Goal: Task Accomplishment & Management: Complete application form

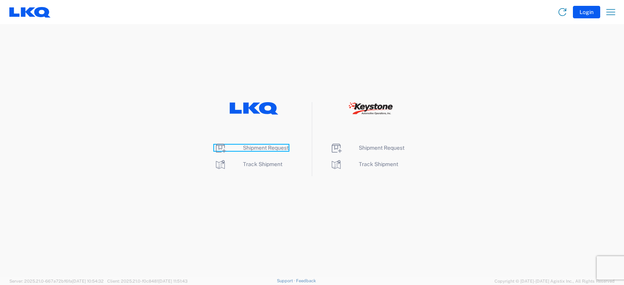
click at [260, 147] on span "Shipment Request" at bounding box center [266, 148] width 46 height 6
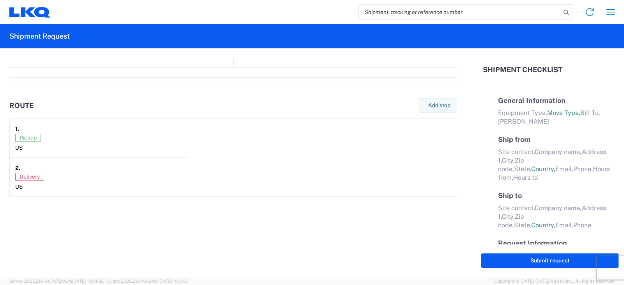
select select "FULL"
select select "LBS"
select select "IN"
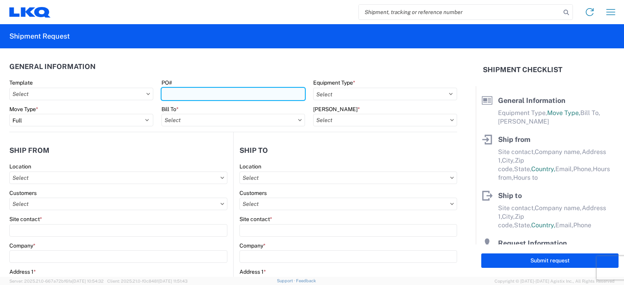
click at [177, 94] on input "PO#" at bounding box center [233, 94] width 144 height 12
type input "[PERSON_NAME] FT 10/17"
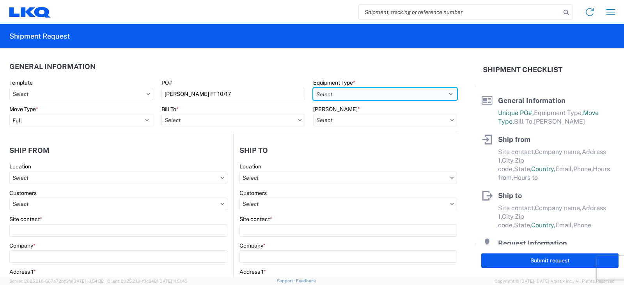
click at [360, 90] on select "Select 53’ Dry Van Flatbed Dropdeck (van) Lowboy (flatbed) Rail" at bounding box center [385, 94] width 144 height 12
select select "STDV"
click at [313, 88] on select "Select 53’ Dry Van Flatbed Dropdeck (van) Lowboy (flatbed) Rail" at bounding box center [385, 94] width 144 height 12
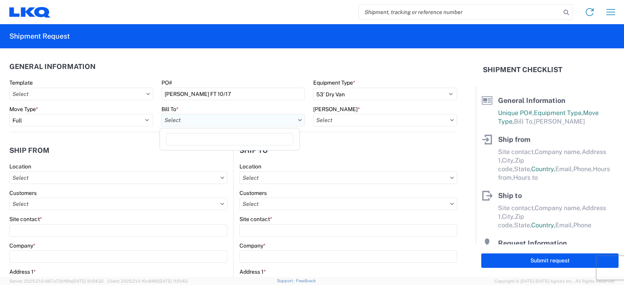
click at [193, 123] on input "text" at bounding box center [233, 120] width 144 height 12
type input "3238"
click at [205, 154] on div "3238 - Huntington IDC" at bounding box center [229, 155] width 136 height 12
type input "3238 - Huntington IDC"
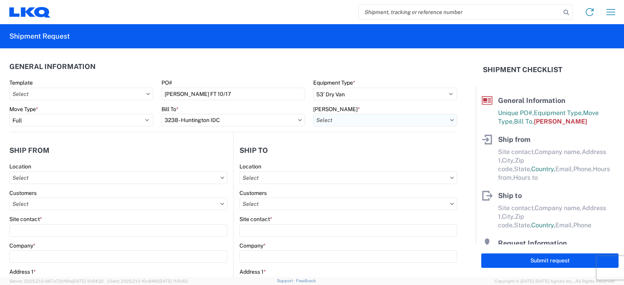
click at [347, 122] on input "text" at bounding box center [385, 120] width 144 height 12
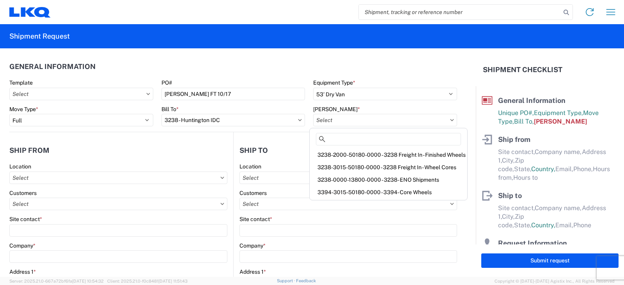
click at [338, 168] on div "3238-3015-50180-0000 - 3238 Freight In - Wheel Cores" at bounding box center [388, 167] width 154 height 12
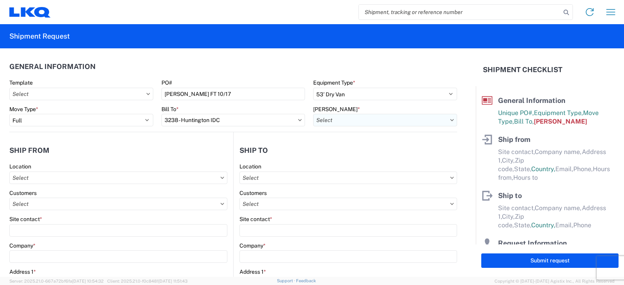
type input "3238-3015-50180-0000 - 3238 Freight In - Wheel Cores"
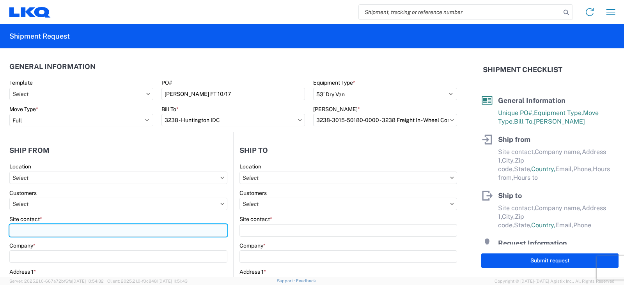
click at [14, 230] on input "Site contact *" at bounding box center [118, 230] width 218 height 12
type input "[PERSON_NAME]"
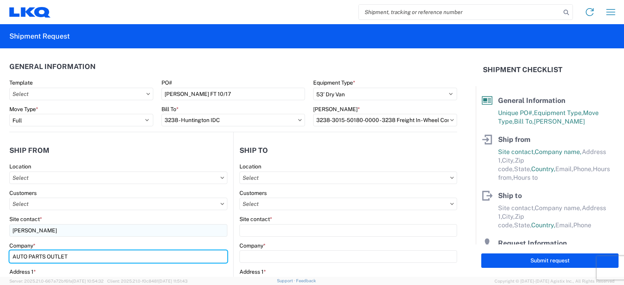
type input "AUTO PARTS OUTLET"
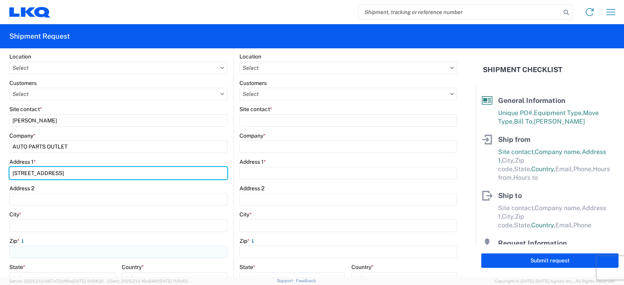
scroll to position [129, 0]
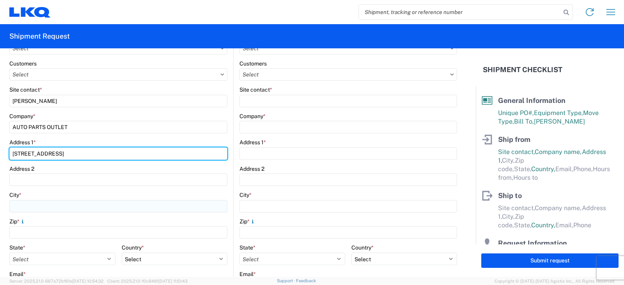
type input "[STREET_ADDRESS]"
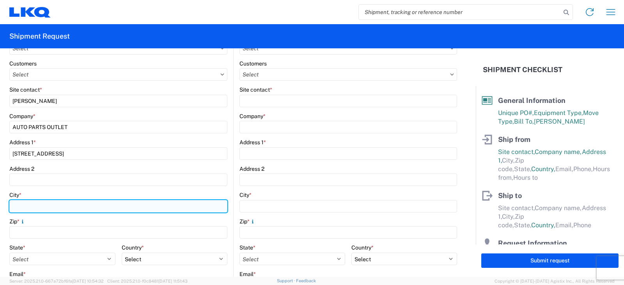
click at [19, 206] on input "City *" at bounding box center [118, 206] width 218 height 12
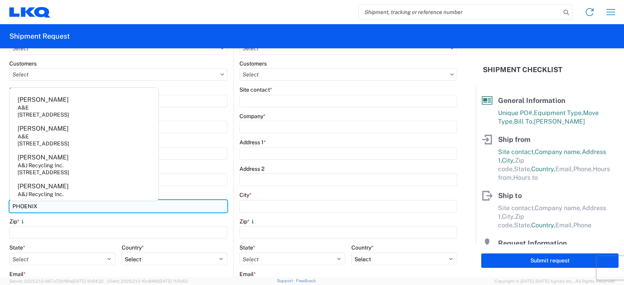
type input "PHOENIX"
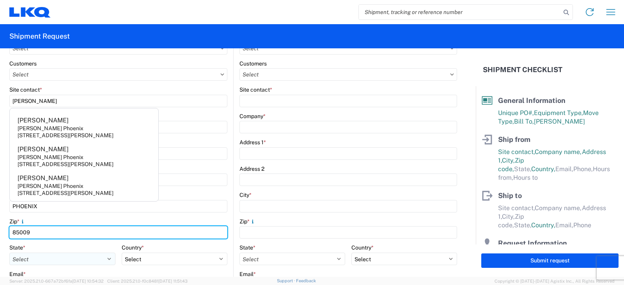
type input "85009"
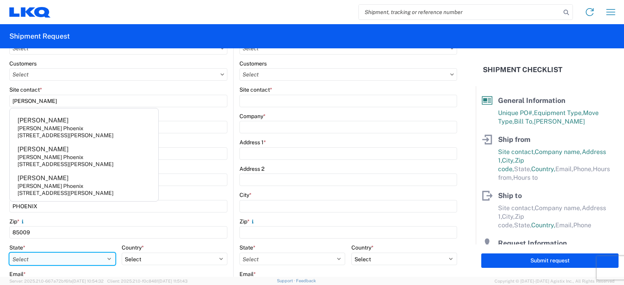
click at [26, 259] on select "Select [US_STATE] [US_STATE] [US_STATE] [US_STATE] Armed Forces Americas Armed …" at bounding box center [62, 259] width 106 height 12
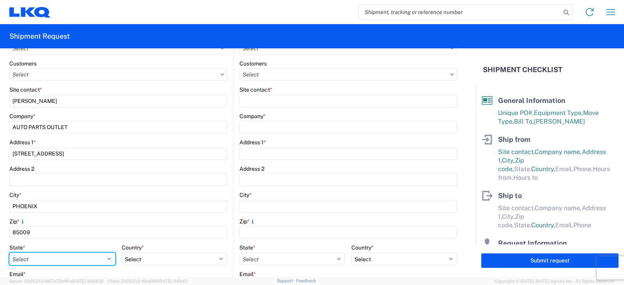
select select "AZ"
click at [9, 253] on select "Select [US_STATE] [US_STATE] [US_STATE] [US_STATE] Armed Forces Americas Armed …" at bounding box center [62, 259] width 106 height 12
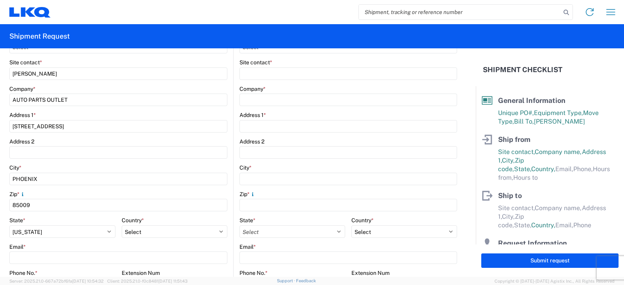
scroll to position [168, 0]
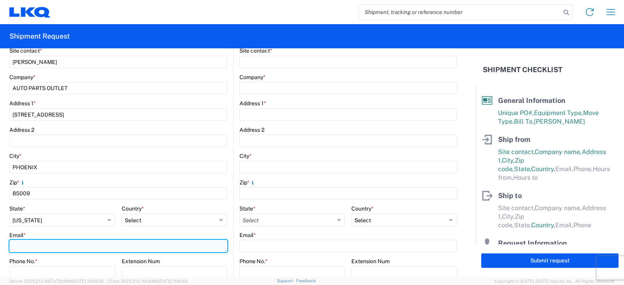
click at [19, 248] on input "Email *" at bounding box center [118, 246] width 218 height 12
click at [18, 247] on input "Email *" at bounding box center [118, 246] width 218 height 12
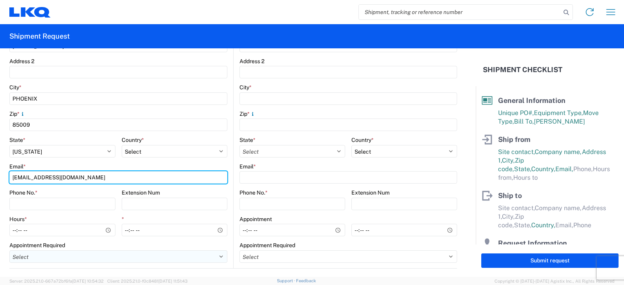
scroll to position [246, 0]
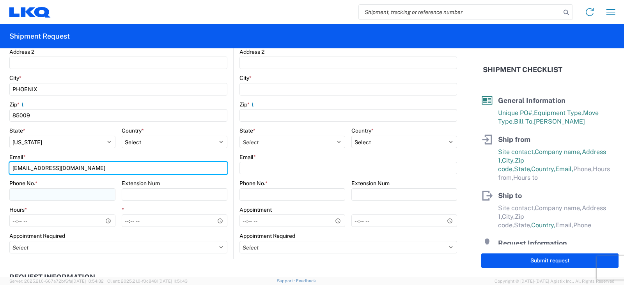
type input "[EMAIL_ADDRESS][DOMAIN_NAME]"
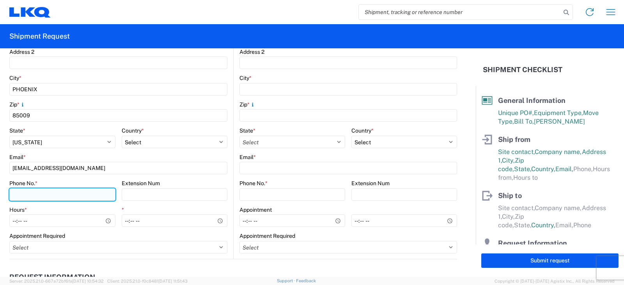
click at [17, 192] on input "Phone No. *" at bounding box center [62, 194] width 106 height 12
type input "[PHONE_NUMBER]"
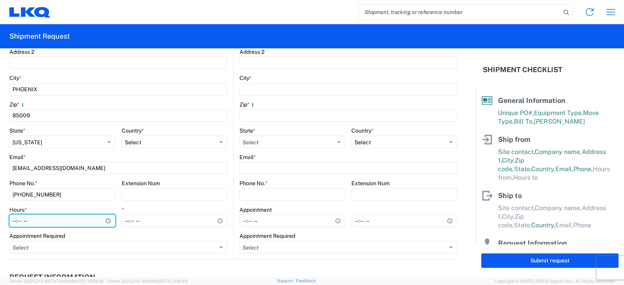
click at [14, 220] on input "Hours *" at bounding box center [62, 220] width 106 height 12
type input "09:00"
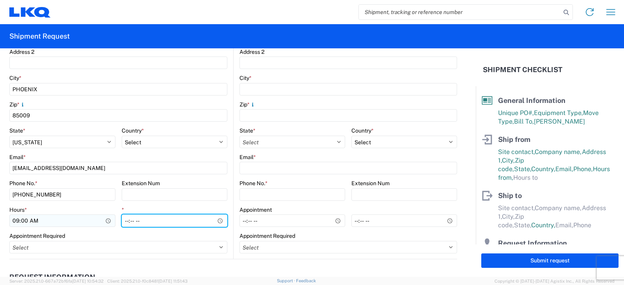
type input "11:00"
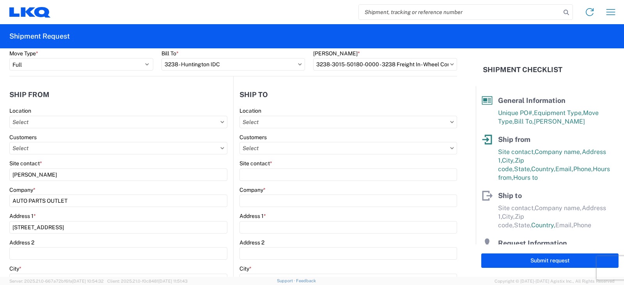
scroll to position [51, 0]
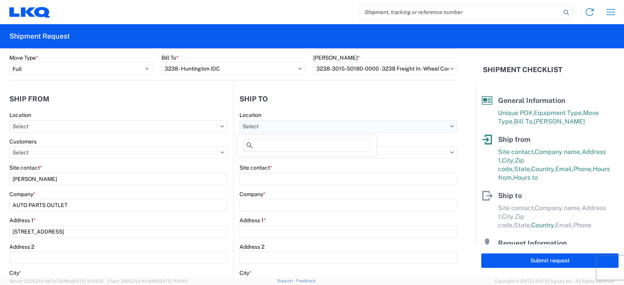
click at [260, 127] on input "text" at bounding box center [348, 126] width 218 height 12
type input "3238"
click at [276, 159] on div "3238 - Huntington IDC" at bounding box center [307, 161] width 136 height 12
type input "3238 - Huntington IDC"
type input "LKQ Corporation"
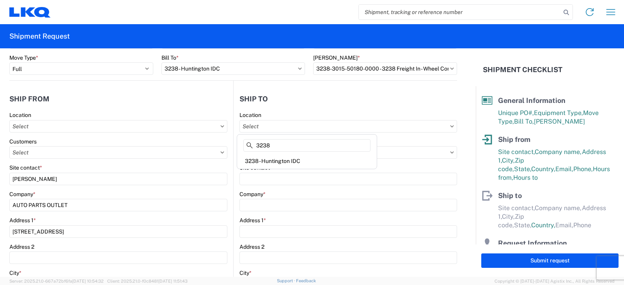
type input "[STREET_ADDRESS]"
type input "Huntington"
type input "46750"
select select "US"
type input "07:00"
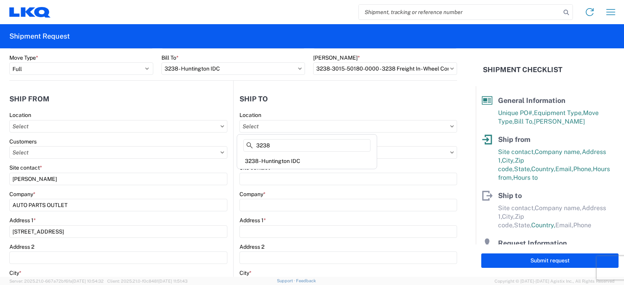
type input "17:00"
select select
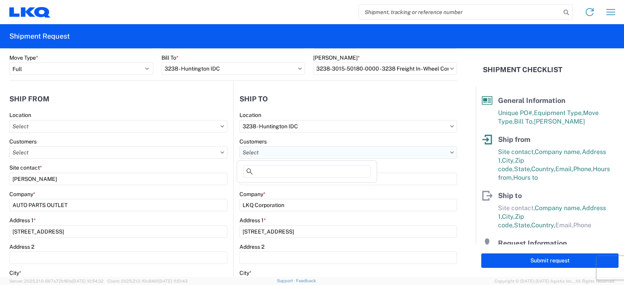
click at [253, 151] on input "text" at bounding box center [348, 152] width 218 height 12
click at [259, 154] on input "text" at bounding box center [348, 152] width 218 height 12
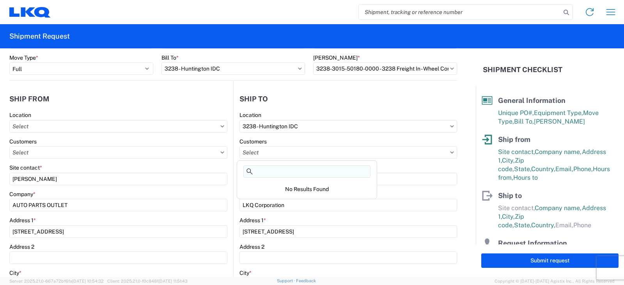
click at [262, 169] on input at bounding box center [306, 171] width 127 height 12
click at [259, 154] on input "text" at bounding box center [348, 152] width 218 height 12
click at [229, 182] on main "Location Customers Site contact * [PERSON_NAME] Company * AUTO PARTS OUTLET Add…" at bounding box center [121, 283] width 224 height 342
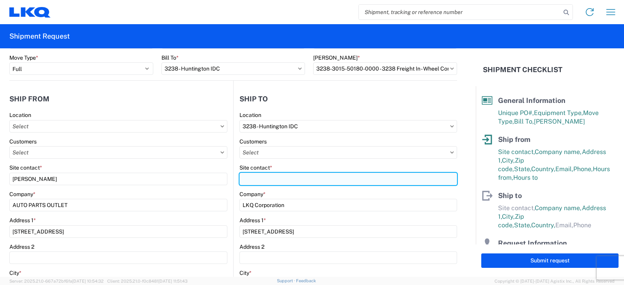
click at [247, 179] on input "Site contact *" at bounding box center [348, 179] width 218 height 12
type input "d"
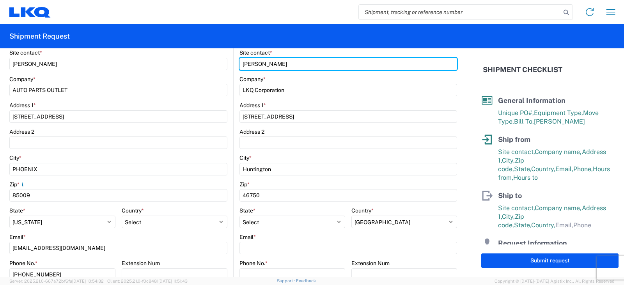
scroll to position [168, 0]
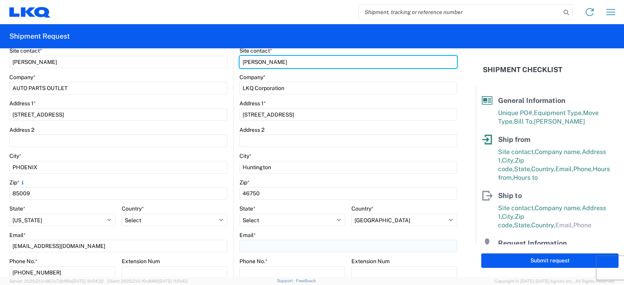
type input "[PERSON_NAME]"
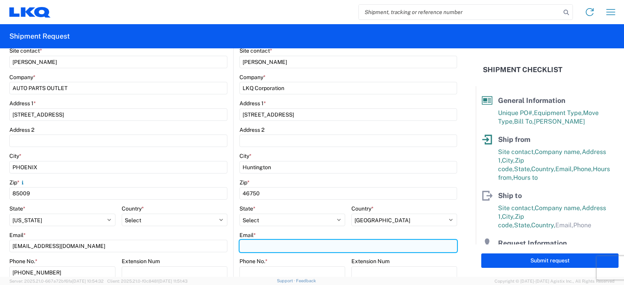
click at [247, 243] on input "Email *" at bounding box center [348, 246] width 218 height 12
type input "[EMAIL_ADDRESS][DOMAIN_NAME]"
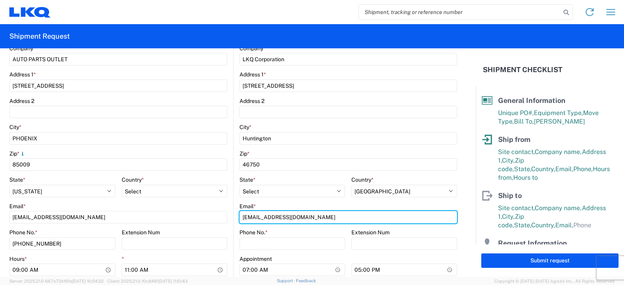
scroll to position [246, 0]
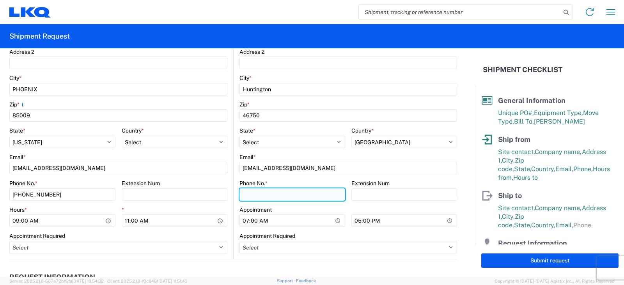
click at [252, 193] on input "Phone No. *" at bounding box center [292, 194] width 106 height 12
type input "[PHONE_NUMBER]"
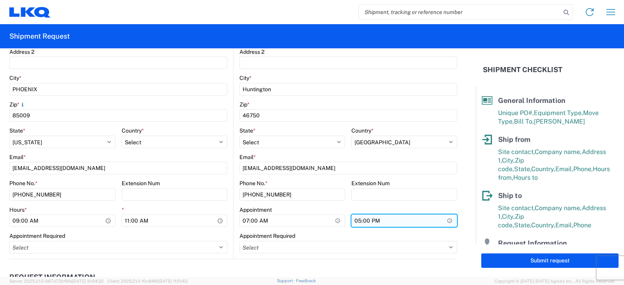
click at [354, 220] on input "17:00" at bounding box center [404, 220] width 106 height 12
type input "15:00"
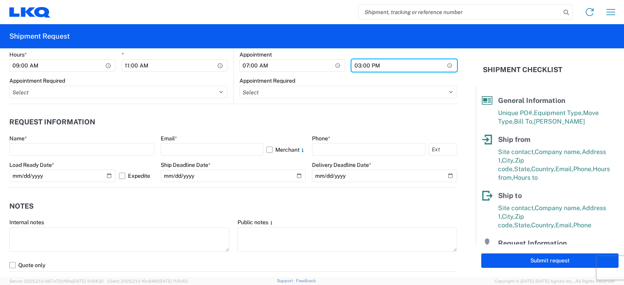
scroll to position [402, 0]
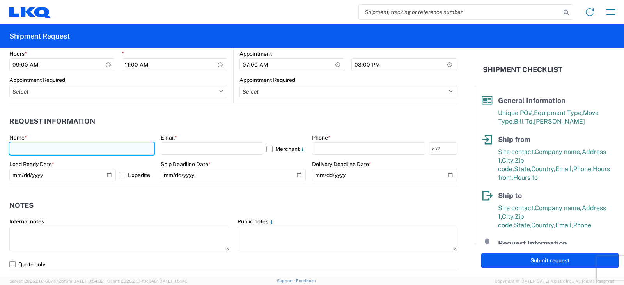
click at [20, 148] on input "text" at bounding box center [81, 148] width 145 height 12
type input "[PERSON_NAME]"
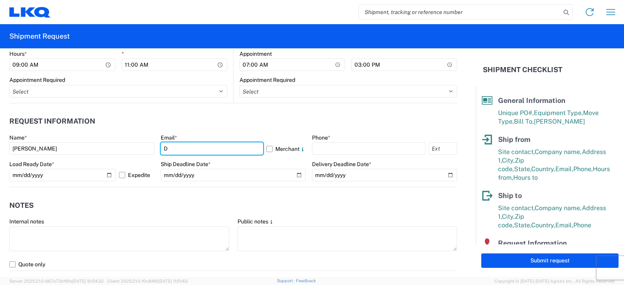
type input "[EMAIL_ADDRESS][DOMAIN_NAME]"
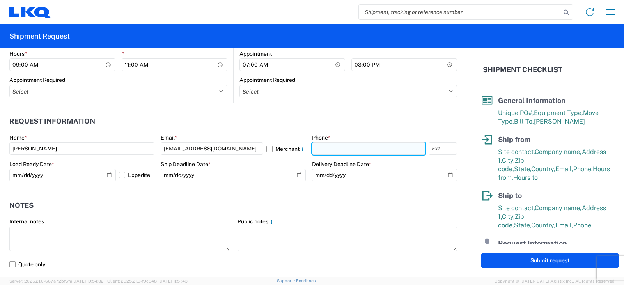
click at [320, 149] on input "text" at bounding box center [368, 148] width 113 height 12
type input "[PHONE_NUMBER]"
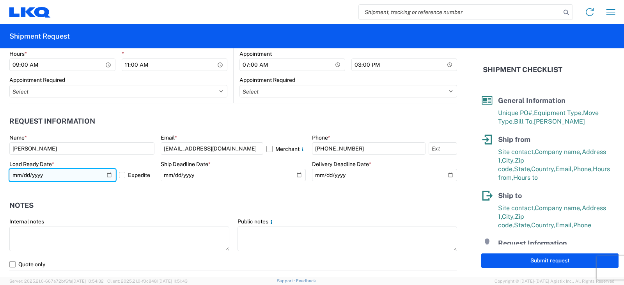
click at [106, 176] on input "[DATE]" at bounding box center [62, 175] width 106 height 12
type input "[DATE]"
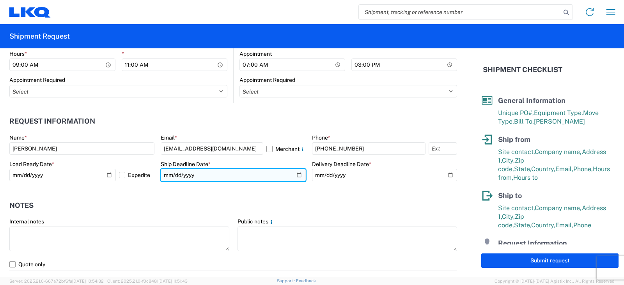
click at [294, 174] on input "date" at bounding box center [233, 175] width 145 height 12
type input "[DATE]"
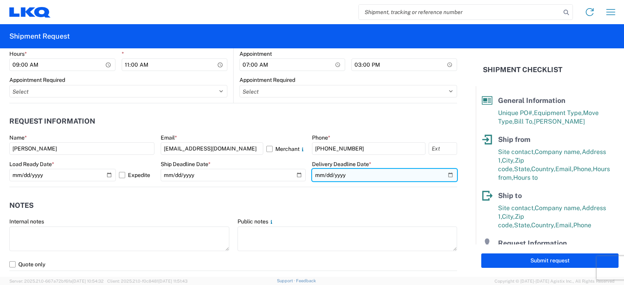
click at [443, 175] on input "date" at bounding box center [384, 175] width 145 height 12
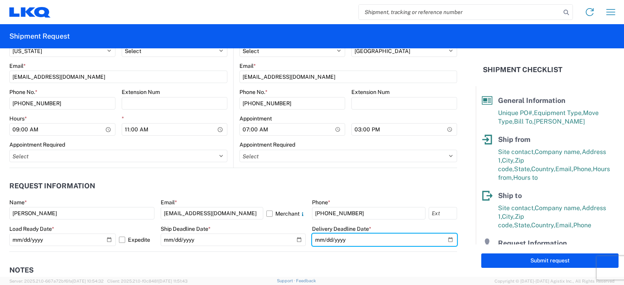
scroll to position [390, 0]
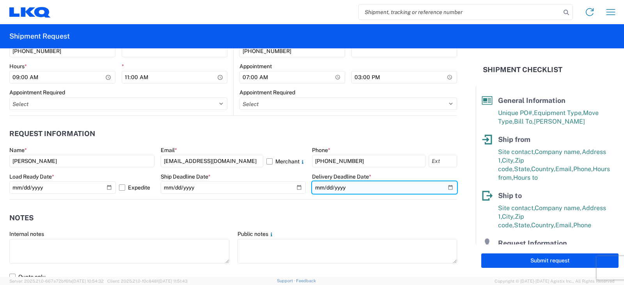
click at [443, 187] on input "date" at bounding box center [384, 187] width 145 height 12
type input "[DATE]"
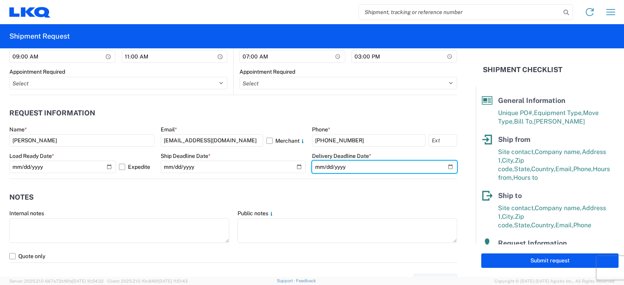
scroll to position [429, 0]
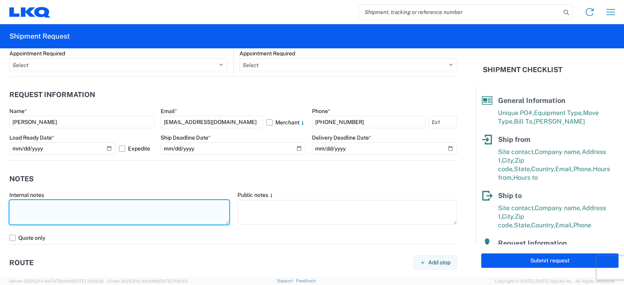
click at [21, 203] on textarea at bounding box center [119, 212] width 220 height 25
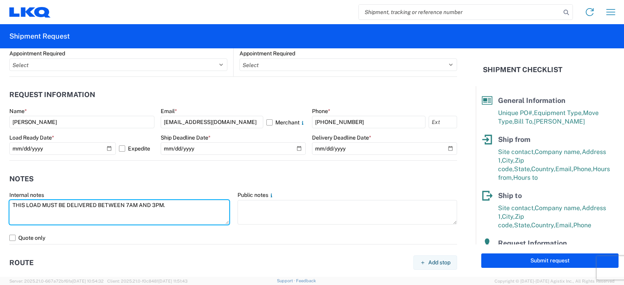
drag, startPoint x: 170, startPoint y: 206, endPoint x: 0, endPoint y: 228, distance: 171.8
click at [0, 228] on form "General Information Template PO# [PERSON_NAME] FT 10/17 Equipment Type * Select…" at bounding box center [238, 162] width 476 height 228
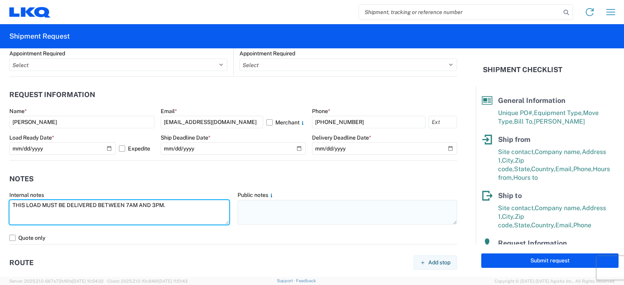
type textarea "THIS LOAD MUST BE DELIVERED BETWEEN 7AM AND 3PM."
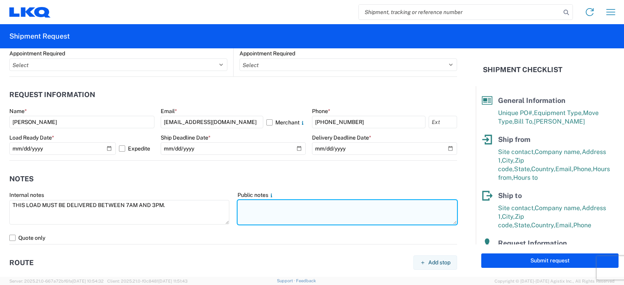
click at [239, 204] on textarea at bounding box center [347, 212] width 220 height 25
paste textarea "THIS LOAD MUST BE DELIVERED BETWEEN 7AM AND 3PM."
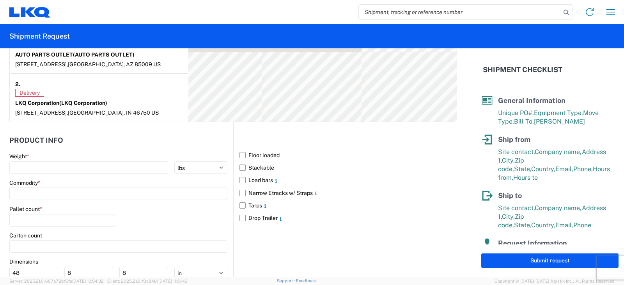
scroll to position [702, 0]
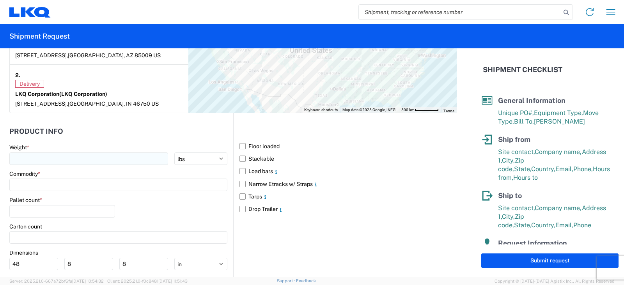
type textarea "THIS LOAD MUST BE DELIVERED BETWEEN 7AM AND 3PM."
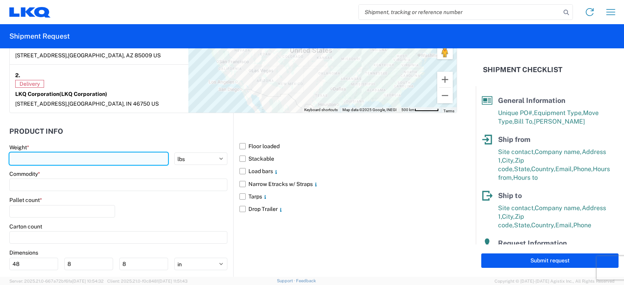
click at [19, 155] on input "number" at bounding box center [88, 158] width 159 height 12
type input "40000"
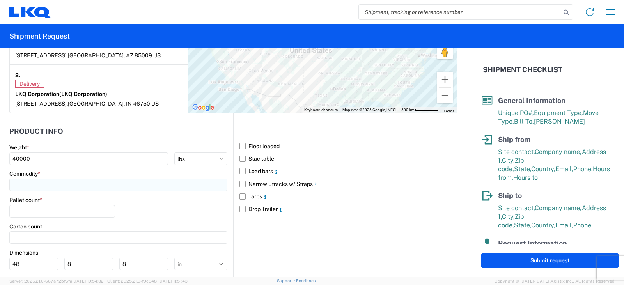
click at [41, 185] on input at bounding box center [118, 185] width 218 height 12
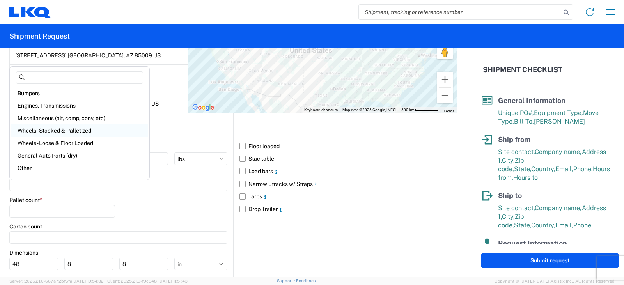
click at [47, 130] on div "Wheels - Stacked & Palletized" at bounding box center [79, 130] width 136 height 12
type input "Wheels - Stacked & Palletized"
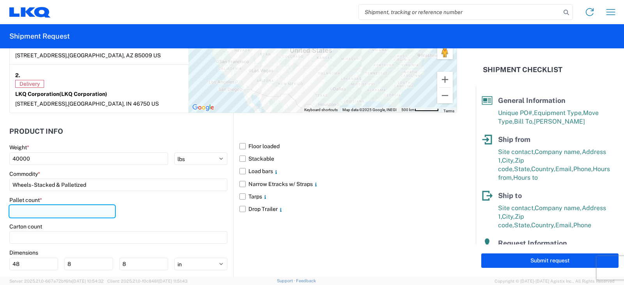
click at [15, 212] on input "number" at bounding box center [62, 211] width 106 height 12
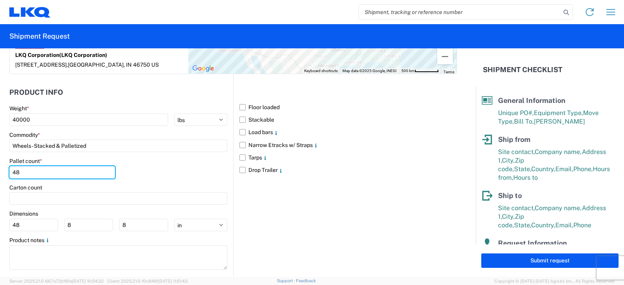
scroll to position [753, 0]
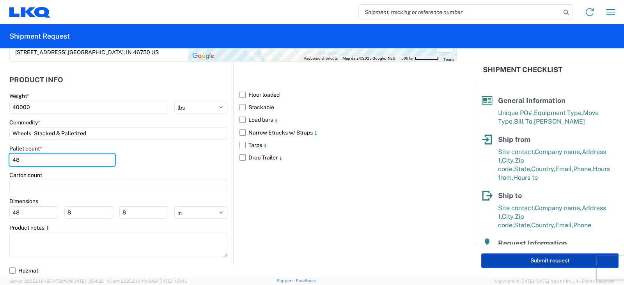
type input "48"
click at [536, 260] on button "Submit request" at bounding box center [549, 260] width 137 height 14
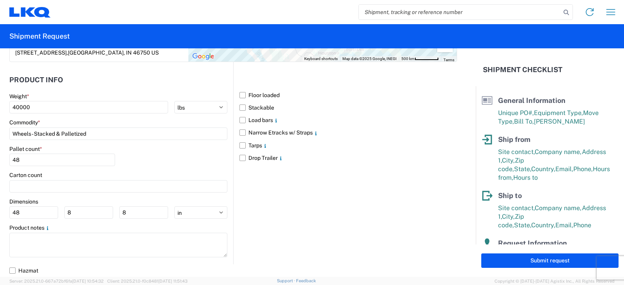
scroll to position [753, 0]
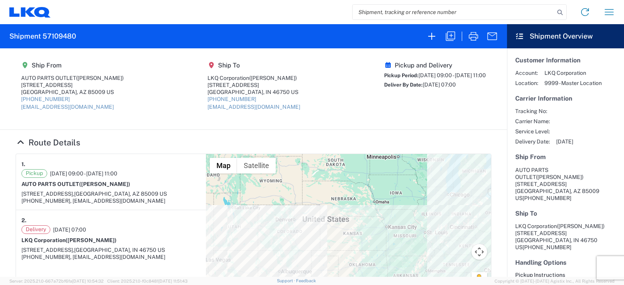
drag, startPoint x: 402, startPoint y: 117, endPoint x: 408, endPoint y: 103, distance: 15.4
click at [402, 117] on agx-shipment-main-routing-info "Ship From AUTO PARTS OUTLET ([PERSON_NAME]) [STREET_ADDRESS] [PHONE_NUMBER] [EM…" at bounding box center [254, 89] width 476 height 66
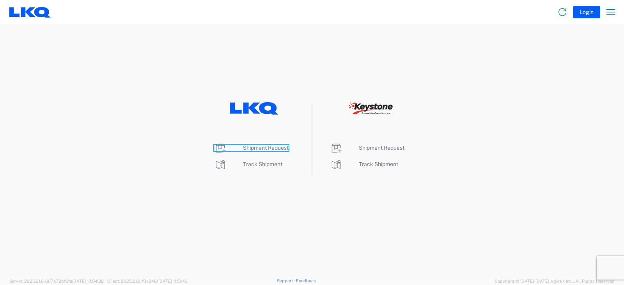
click at [264, 148] on span "Shipment Request" at bounding box center [266, 148] width 46 height 6
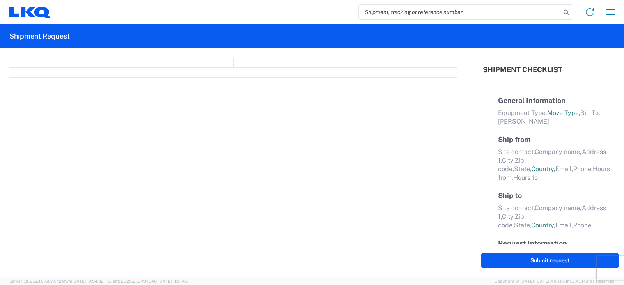
select select "FULL"
select select "LBS"
select select "IN"
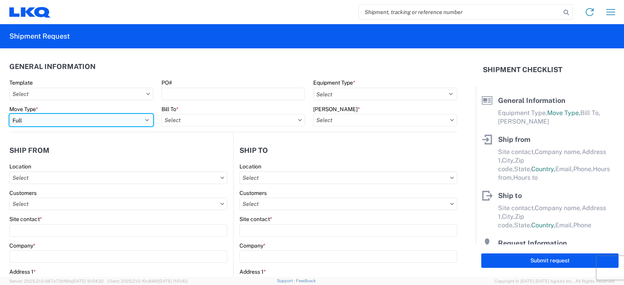
click at [54, 120] on select "Select Full Partial TL" at bounding box center [81, 120] width 144 height 12
select select "PARTIAL_TL"
click at [9, 114] on select "Select Full Partial TL" at bounding box center [81, 120] width 144 height 12
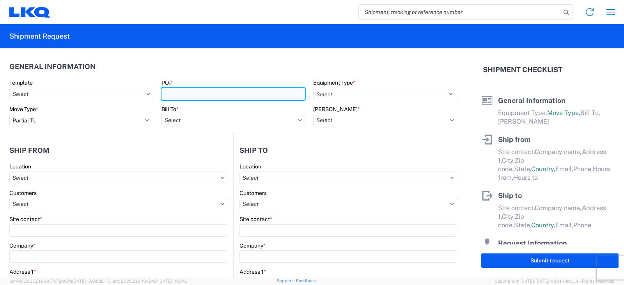
click at [177, 93] on input "PO#" at bounding box center [233, 94] width 144 height 12
click at [174, 92] on input "PO#" at bounding box center [233, 94] width 144 height 12
type input "TRN#'S TH737599, TH737707"
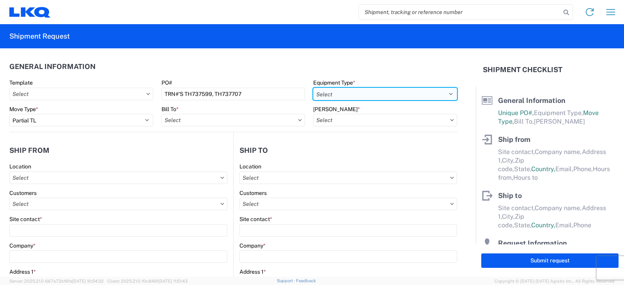
click at [332, 95] on select "Select 53’ Dry Van Flatbed Dropdeck (van) Lowboy (flatbed) Rail" at bounding box center [385, 94] width 144 height 12
select select "STDV"
click at [313, 88] on select "Select 53’ Dry Van Flatbed Dropdeck (van) Lowboy (flatbed) Rail" at bounding box center [385, 94] width 144 height 12
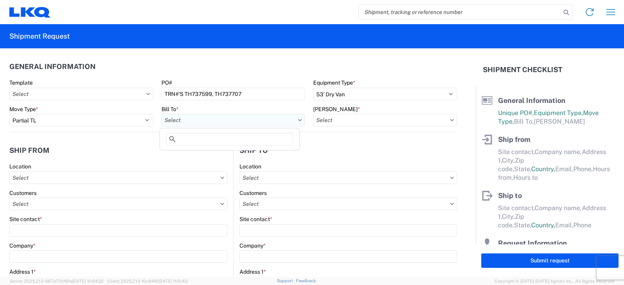
click at [196, 119] on input "text" at bounding box center [233, 120] width 144 height 12
type input "3022"
click at [209, 154] on div "3022 - [PERSON_NAME] MD (022)" at bounding box center [229, 155] width 136 height 12
type input "3022 - [PERSON_NAME] MD (022)"
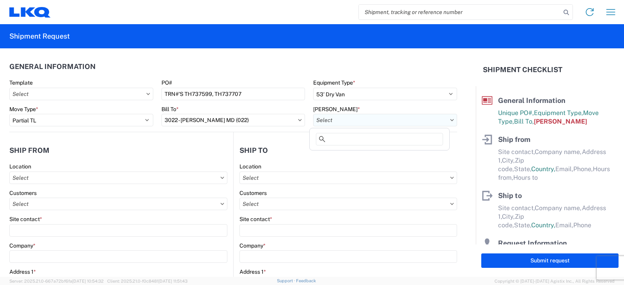
click at [332, 123] on input "text" at bounding box center [385, 120] width 144 height 12
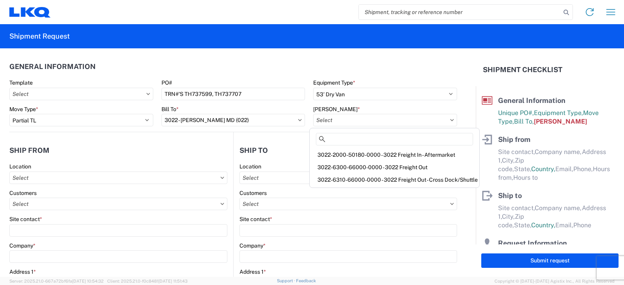
drag, startPoint x: 340, startPoint y: 156, endPoint x: 308, endPoint y: 152, distance: 31.4
click at [340, 156] on div "3022-2000-50180-0000 - 3022 Freight In - Aftermarket" at bounding box center [394, 155] width 166 height 12
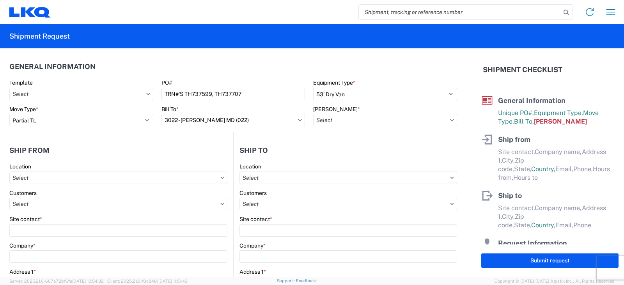
type input "3022-2000-50180-0000 - 3022 Freight In - Aftermarket"
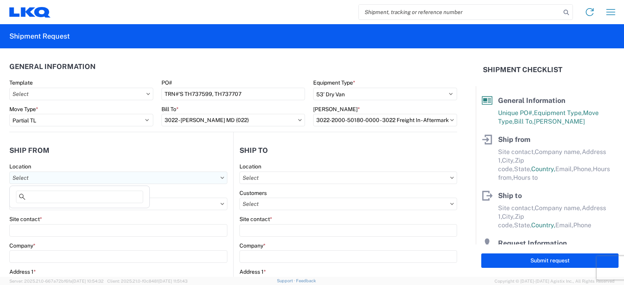
click at [18, 175] on input "text" at bounding box center [118, 178] width 218 height 12
type input "3238"
click at [35, 214] on div "3238 - Huntington IDC" at bounding box center [79, 212] width 136 height 12
type input "3238 - Huntington IDC"
type input "LKQ Corporation"
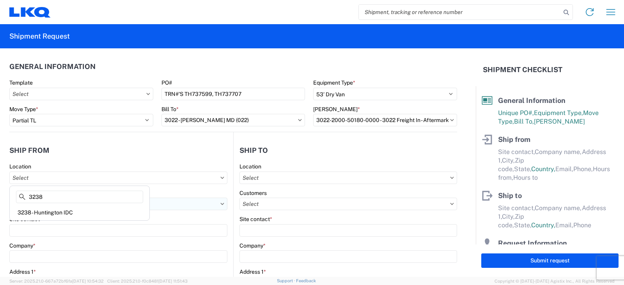
type input "[STREET_ADDRESS]"
type input "Huntington"
type input "46750"
select select "IN"
select select "US"
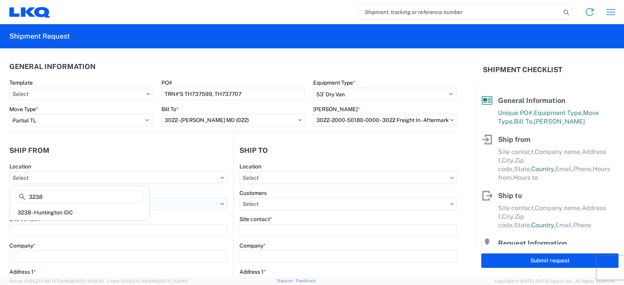
type input "07:00"
type input "17:00"
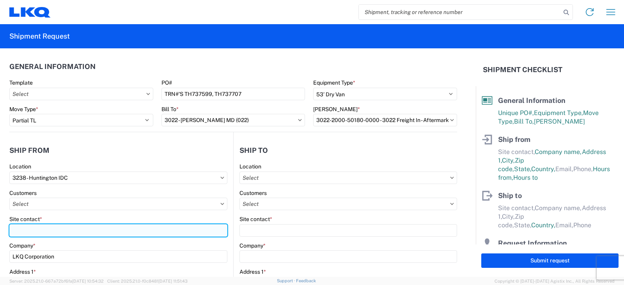
click at [22, 231] on input "Site contact *" at bounding box center [118, 230] width 218 height 12
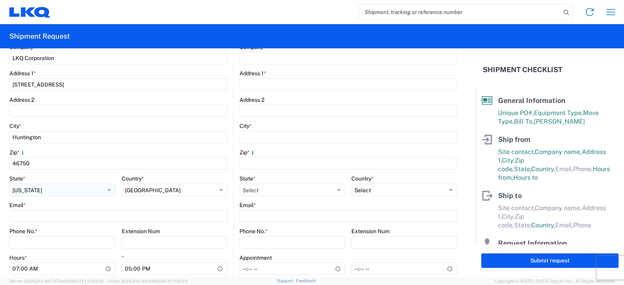
scroll to position [234, 0]
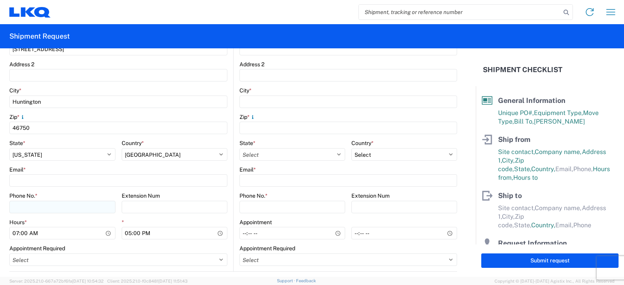
type input "[PERSON_NAME]"
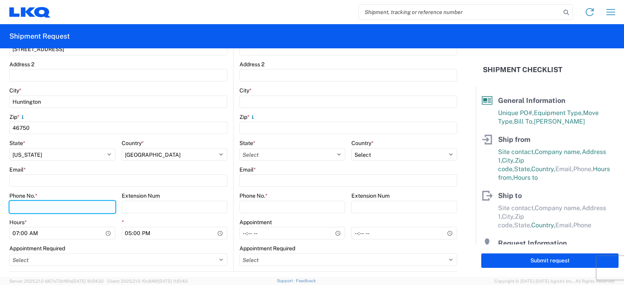
click at [12, 207] on input "Phone No. *" at bounding box center [62, 207] width 106 height 12
type input "[PHONE_NUMBER]"
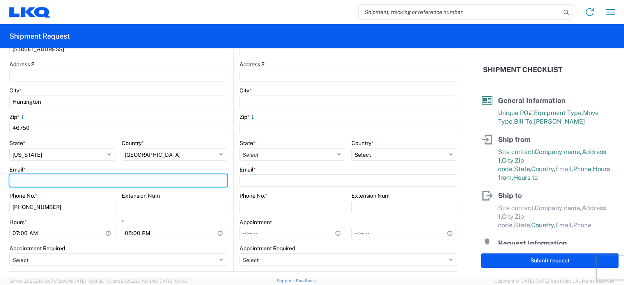
click at [23, 178] on input "Email *" at bounding box center [118, 180] width 218 height 12
type input "[EMAIL_ADDRESS][DOMAIN_NAME]"
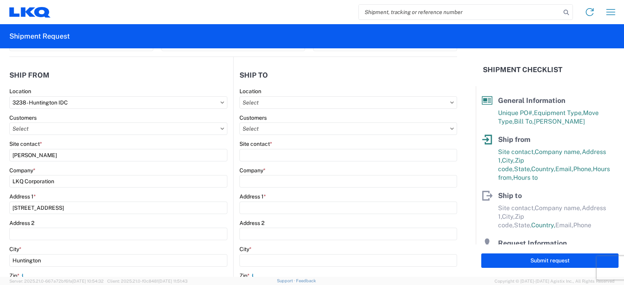
scroll to position [39, 0]
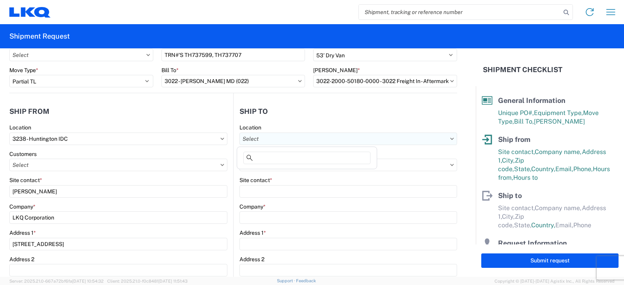
click at [245, 137] on input "text" at bounding box center [348, 139] width 218 height 12
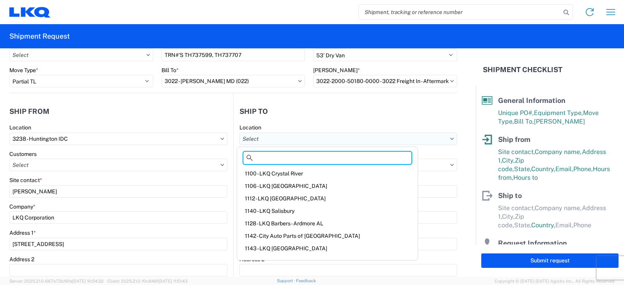
click at [253, 139] on input "text" at bounding box center [348, 139] width 218 height 12
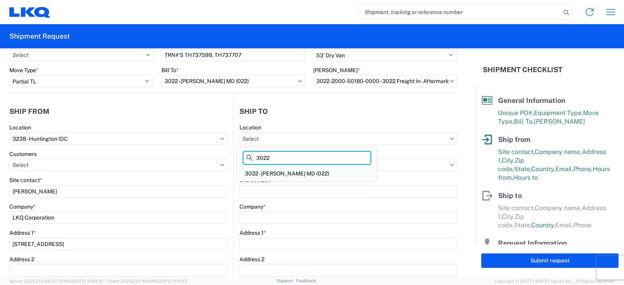
type input "3022"
click at [276, 174] on div "3022 - [PERSON_NAME] MD (022)" at bounding box center [307, 173] width 136 height 12
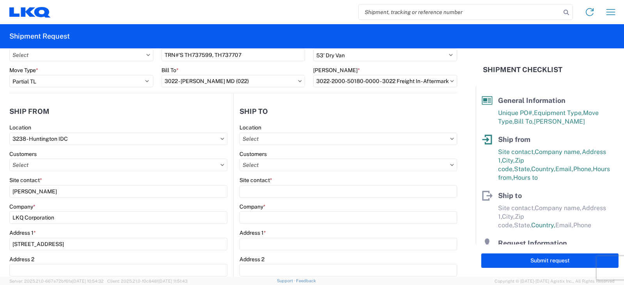
type input "3022 - [PERSON_NAME] MD (022)"
type input "LKQ Corporation"
type input "4803 Hollins Ferry Rd"
type input "Halethorpe"
type input "21227"
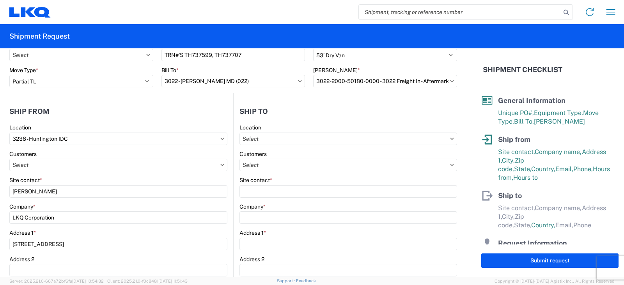
select select "US"
type input "443-695-0717"
type input "07:00"
type input "23:00"
select select
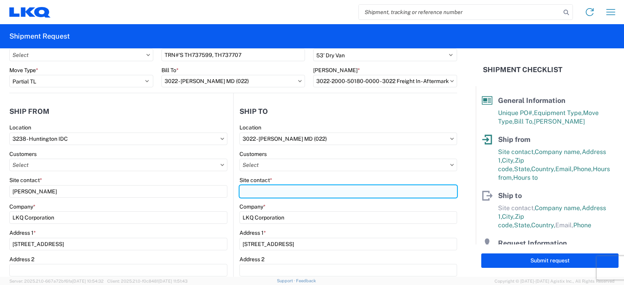
click at [244, 191] on input "Site contact *" at bounding box center [348, 191] width 218 height 12
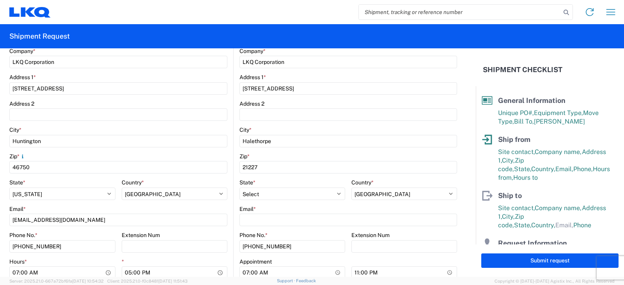
scroll to position [195, 0]
type input "GREG COLTON"
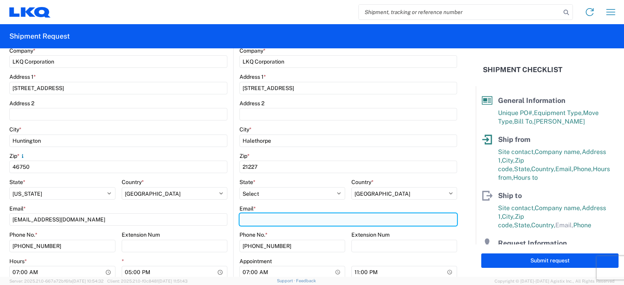
click at [250, 218] on input "Email *" at bounding box center [348, 219] width 218 height 12
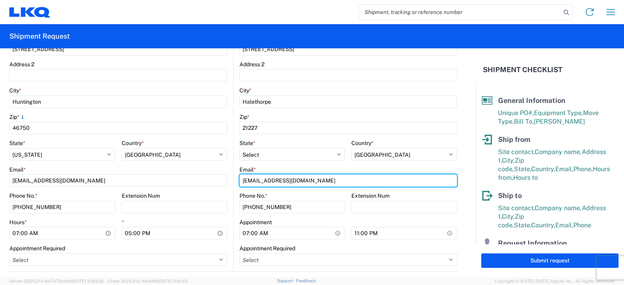
scroll to position [273, 0]
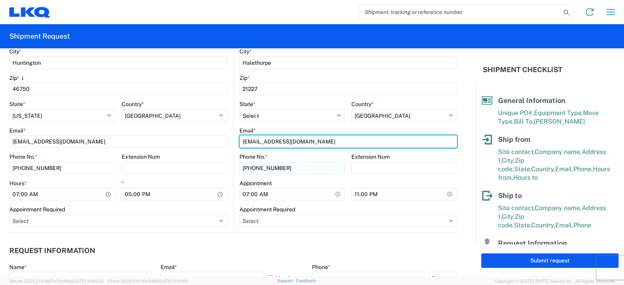
type input "GCOLTON@LKQCORP.COM"
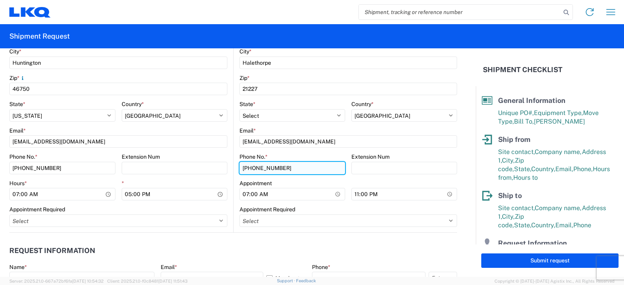
click at [278, 168] on input "443-695-0717" at bounding box center [292, 168] width 106 height 12
type input "4"
type input "724-664-3079"
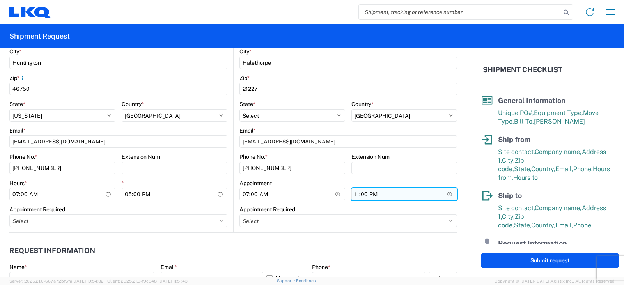
click at [354, 195] on input "23:00" at bounding box center [404, 194] width 106 height 12
type input "16:00"
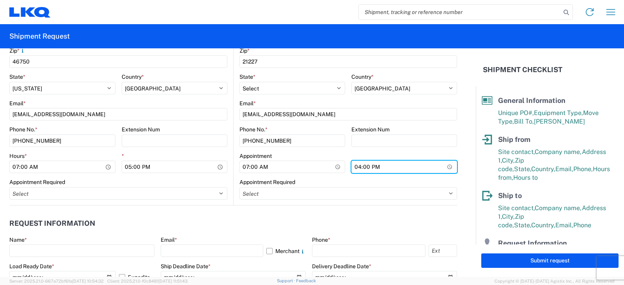
scroll to position [312, 0]
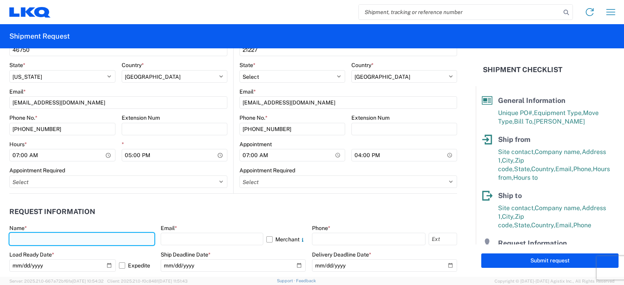
click at [19, 237] on input "text" at bounding box center [81, 239] width 145 height 12
type input "[PERSON_NAME]"
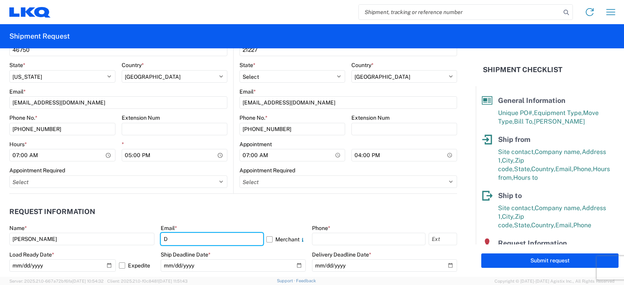
type input "[EMAIL_ADDRESS][DOMAIN_NAME]"
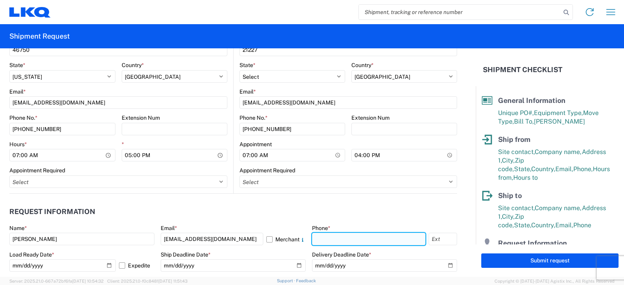
click at [316, 238] on input "text" at bounding box center [368, 239] width 113 height 12
type input "[PHONE_NUMBER]"
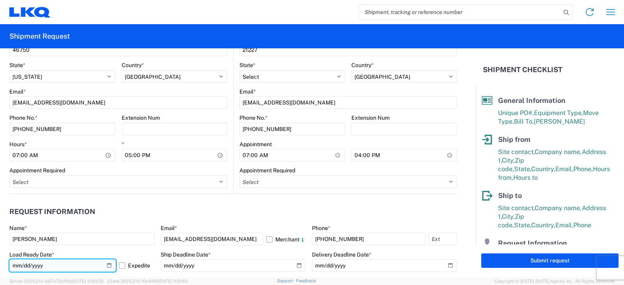
click at [106, 266] on input "[DATE]" at bounding box center [62, 265] width 106 height 12
type input "2025-10-14"
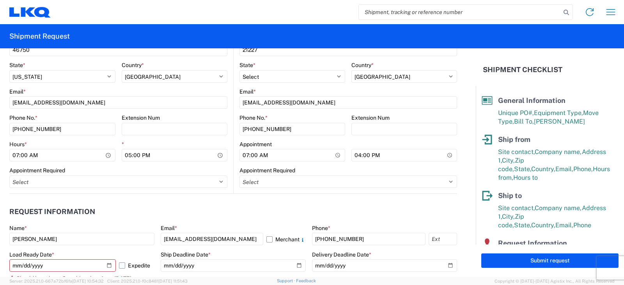
click at [122, 265] on label "Expedite" at bounding box center [136, 265] width 35 height 12
click at [0, 0] on input "Expedite" at bounding box center [0, 0] width 0 height 0
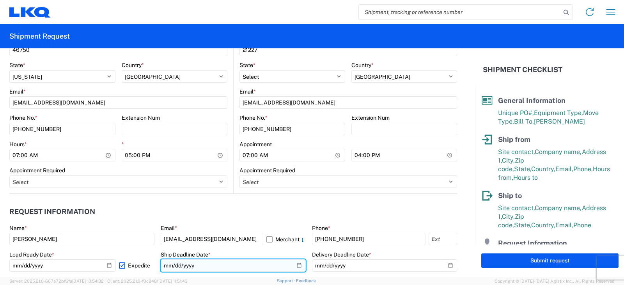
click at [191, 266] on input "date" at bounding box center [233, 265] width 145 height 12
click at [294, 265] on input "date" at bounding box center [233, 265] width 145 height 12
type input "2025-10-14"
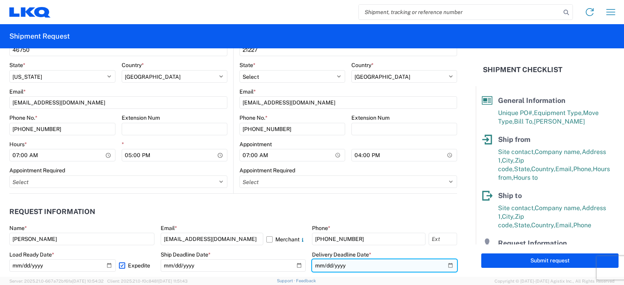
click at [445, 265] on input "date" at bounding box center [384, 265] width 145 height 12
type input "2025-10-16"
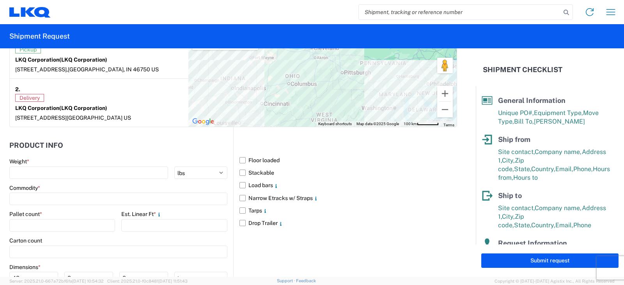
scroll to position [702, 0]
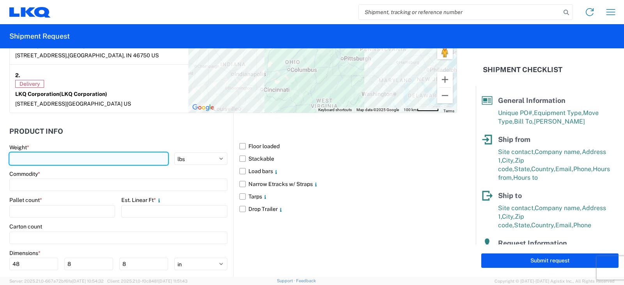
click at [19, 157] on input "number" at bounding box center [88, 158] width 159 height 12
type input "5620"
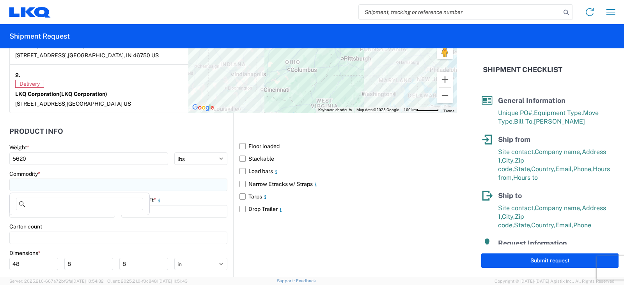
click at [22, 183] on input at bounding box center [118, 185] width 218 height 12
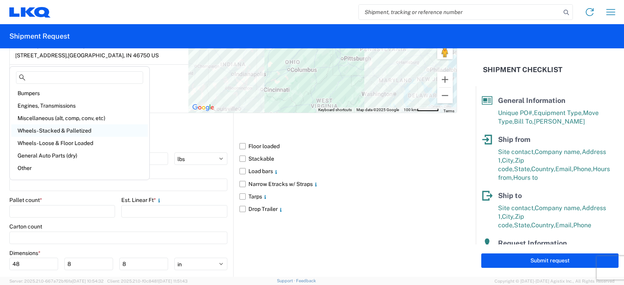
click at [47, 129] on div "Wheels - Stacked & Palletized" at bounding box center [79, 130] width 136 height 12
type input "Wheels - Stacked & Palletized"
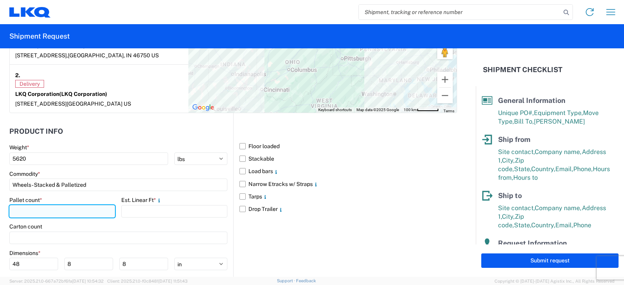
click at [28, 210] on input "number" at bounding box center [62, 211] width 106 height 12
type input "7"
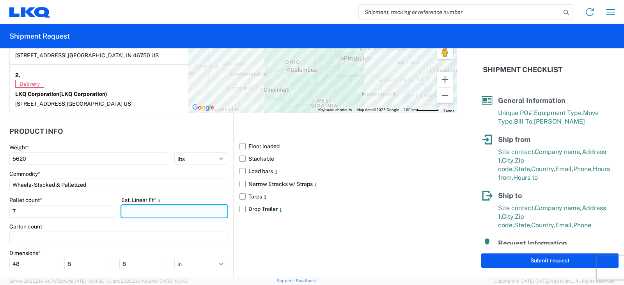
click at [136, 209] on input "number" at bounding box center [174, 211] width 106 height 12
type input "14"
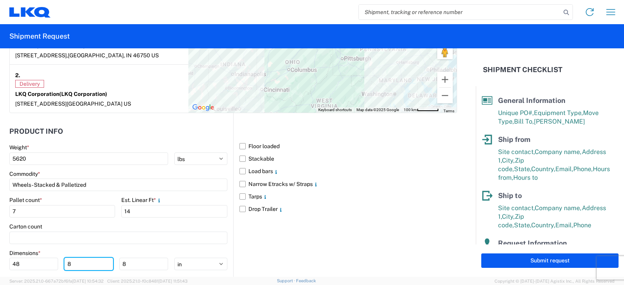
drag, startPoint x: 73, startPoint y: 263, endPoint x: 60, endPoint y: 266, distance: 13.7
click at [60, 266] on div "48 8 8" at bounding box center [88, 264] width 159 height 12
type input "42"
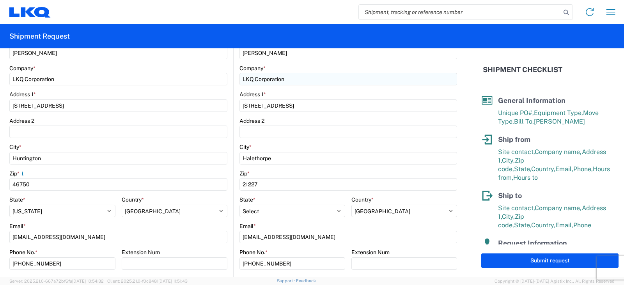
scroll to position [195, 0]
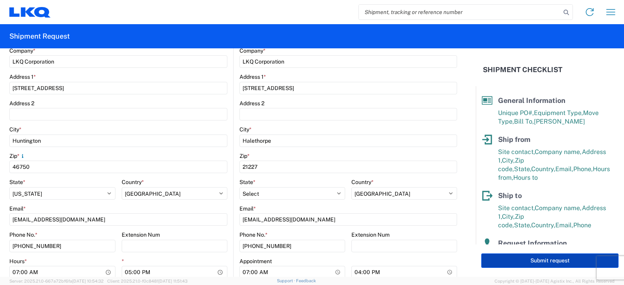
type input "88"
click at [549, 261] on button "Submit request" at bounding box center [549, 260] width 137 height 14
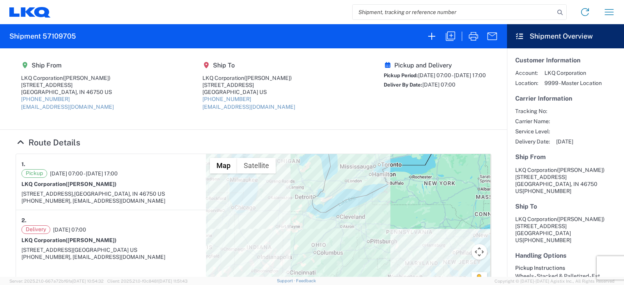
click at [368, 129] on div "Ship From LKQ Corporation (DEE SNEAD) 1870 Riverfork Drive W Huntington, IN 467…" at bounding box center [253, 162] width 507 height 228
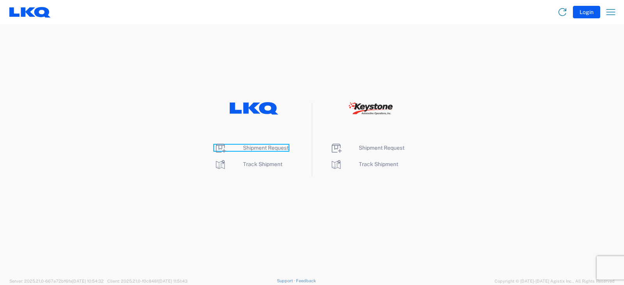
click at [262, 146] on span "Shipment Request" at bounding box center [266, 148] width 46 height 6
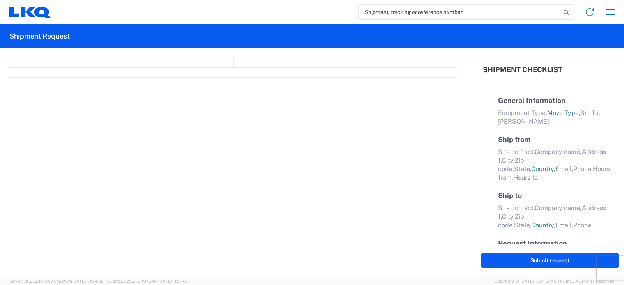
select select "FULL"
select select "LBS"
select select "IN"
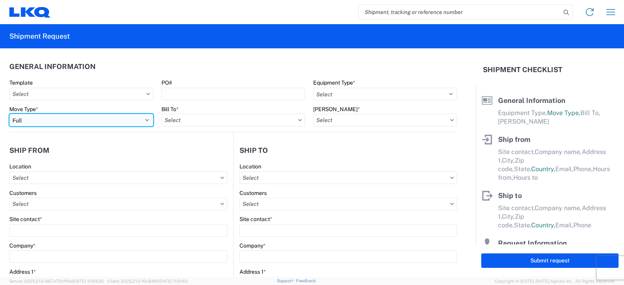
click at [51, 120] on select "Select Full Partial TL" at bounding box center [81, 120] width 144 height 12
select select "PARTIAL_TL"
click at [9, 114] on select "Select Full Partial TL" at bounding box center [81, 120] width 144 height 12
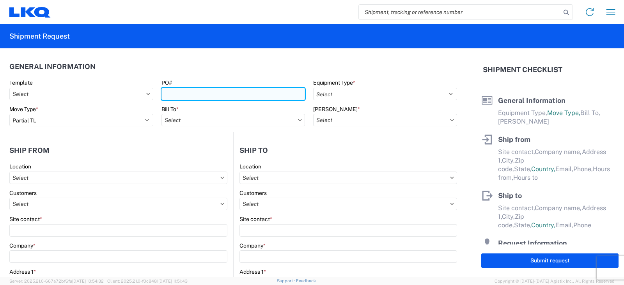
click at [175, 93] on input "PO#" at bounding box center [233, 94] width 144 height 12
type input "AUTO RIM SHIPMENT 10/14 MULTIPLE ORDERS"
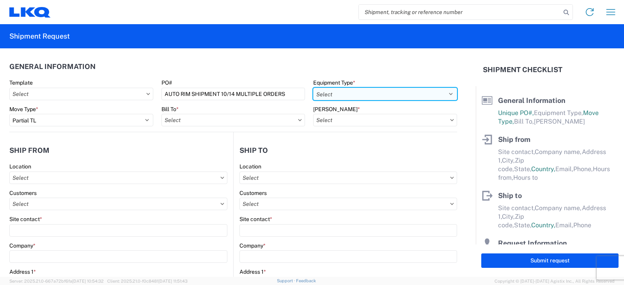
click at [330, 96] on select "Select 53’ Dry Van Flatbed Dropdeck (van) Lowboy (flatbed) Rail" at bounding box center [385, 94] width 144 height 12
select select "STDV"
click at [313, 88] on select "Select 53’ Dry Van Flatbed Dropdeck (van) Lowboy (flatbed) Rail" at bounding box center [385, 94] width 144 height 12
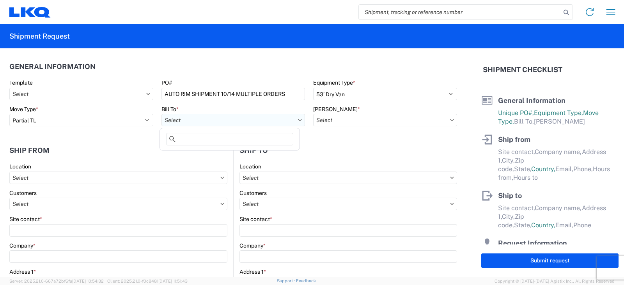
click at [177, 122] on input "text" at bounding box center [233, 120] width 144 height 12
type input "3003"
click at [190, 153] on div "3003 - Coast to Coast" at bounding box center [229, 155] width 136 height 12
type input "3003 - Coast to Coast"
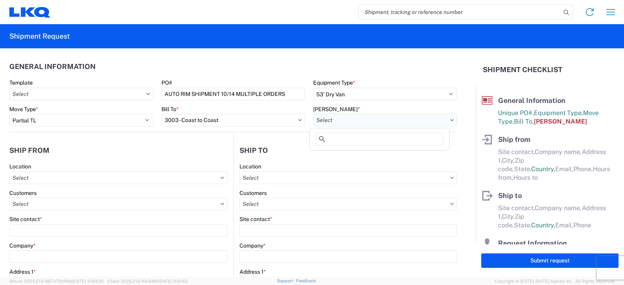
click at [333, 119] on input "text" at bounding box center [385, 120] width 144 height 12
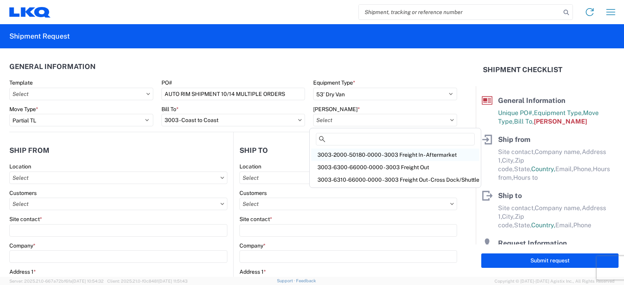
click at [335, 155] on div "3003-2000-50180-0000 - 3003 Freight In - Aftermarket" at bounding box center [395, 155] width 168 height 12
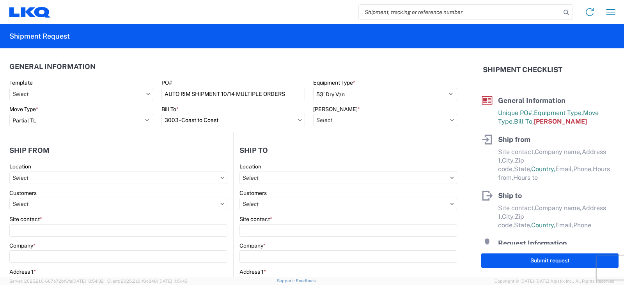
type input "3003-2000-50180-0000 - 3003 Freight In - Aftermarket"
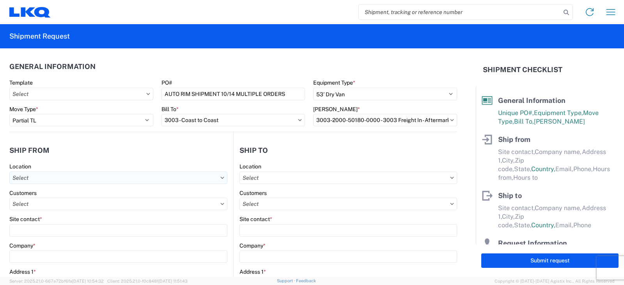
click at [23, 179] on input "text" at bounding box center [118, 178] width 218 height 12
type input "3238"
click at [47, 212] on div "3238 - Huntington IDC" at bounding box center [79, 212] width 136 height 12
type input "3238 - Huntington IDC"
type input "LKQ Corporation"
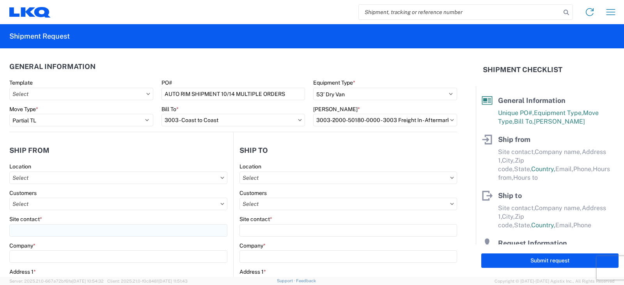
type input "[STREET_ADDRESS]"
type input "Huntington"
type input "46750"
select select "IN"
select select "US"
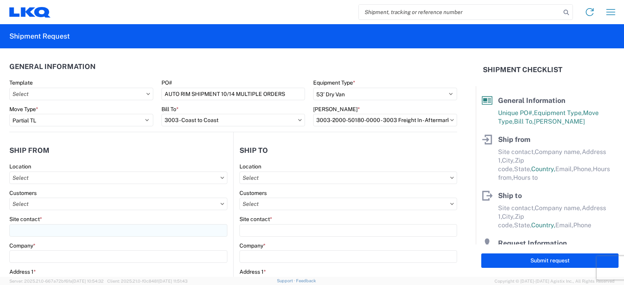
type input "07:00"
type input "17:00"
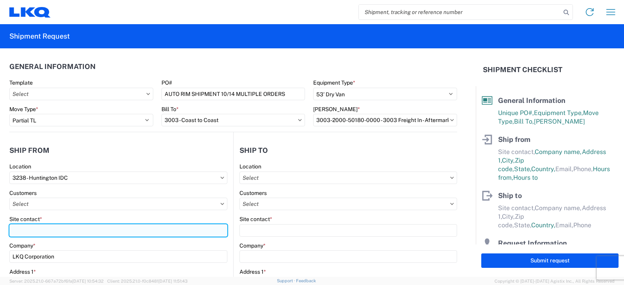
click at [28, 229] on input "Site contact *" at bounding box center [118, 230] width 218 height 12
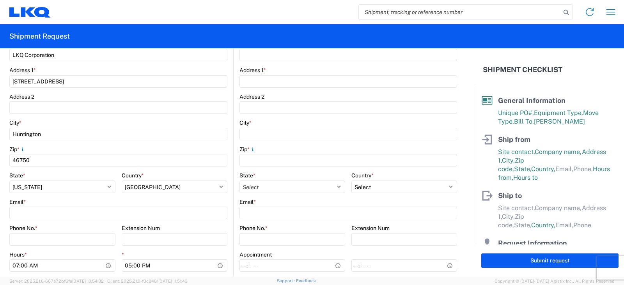
scroll to position [234, 0]
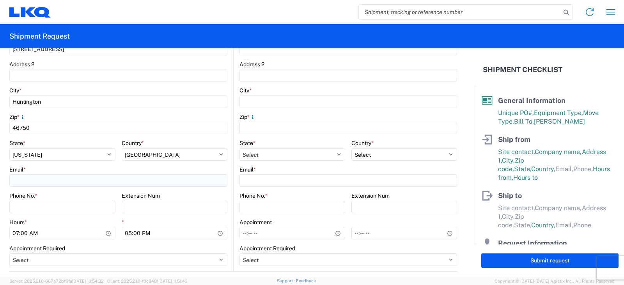
type input "[PERSON_NAME]"
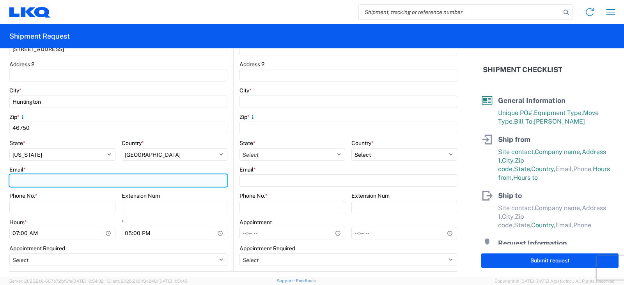
click at [31, 182] on input "Email *" at bounding box center [118, 180] width 218 height 12
type input "[EMAIL_ADDRESS][DOMAIN_NAME]"
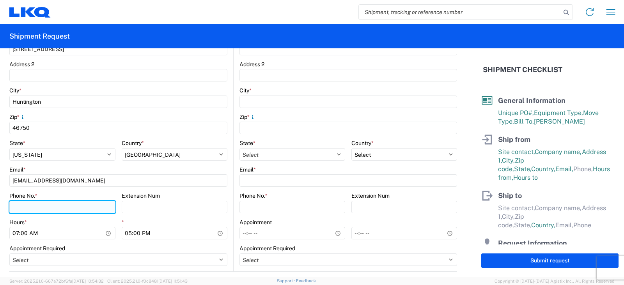
click at [27, 207] on input "Phone No. *" at bounding box center [62, 207] width 106 height 12
type input "[PHONE_NUMBER]"
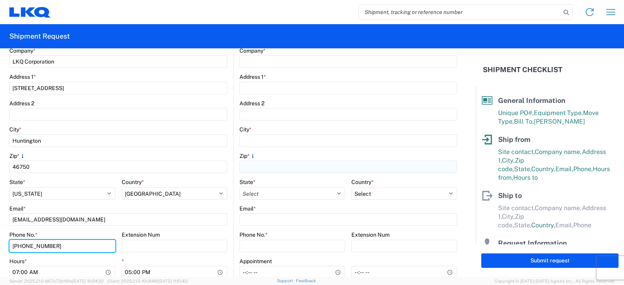
scroll to position [39, 0]
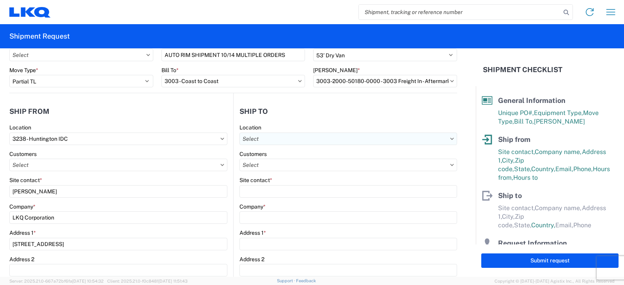
click at [252, 139] on input "text" at bounding box center [348, 139] width 218 height 12
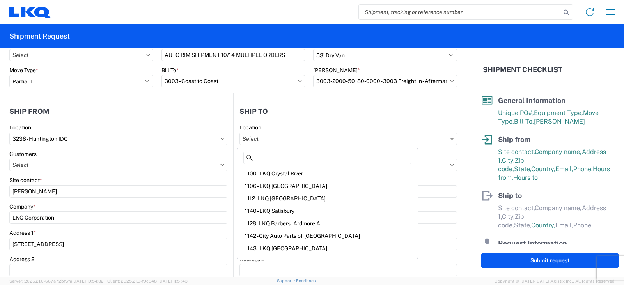
click at [326, 123] on agx-form-section "Ship to Location Customers Site contact * Company * Address 1 * Address 2 City …" at bounding box center [345, 285] width 223 height 364
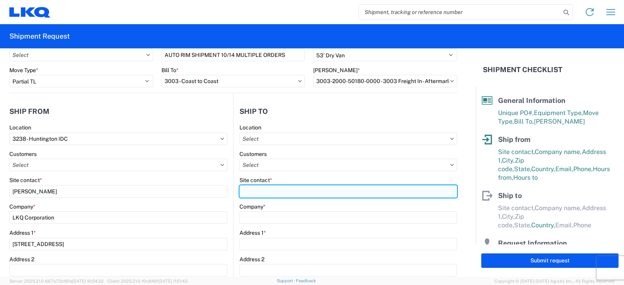
click at [250, 190] on input "Site contact *" at bounding box center [348, 191] width 218 height 12
type input "MILTON"
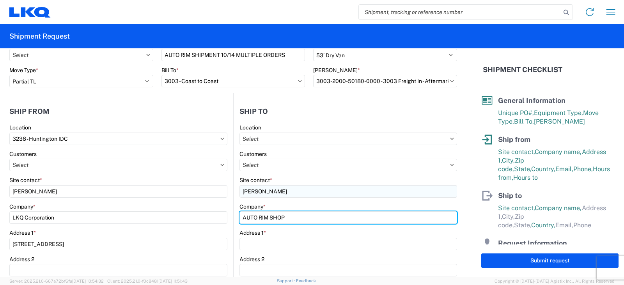
type input "AUTO RIM SHOP"
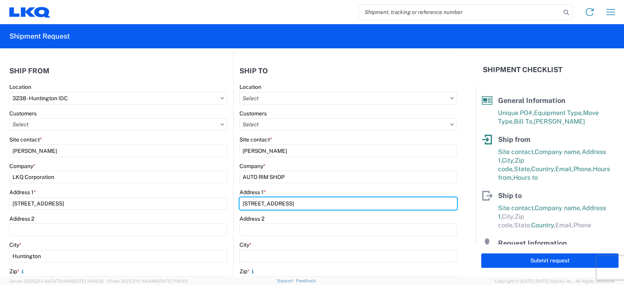
scroll to position [117, 0]
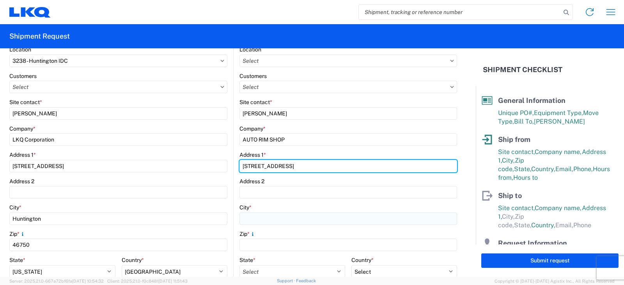
type input "30 CENTRAL DRIVE"
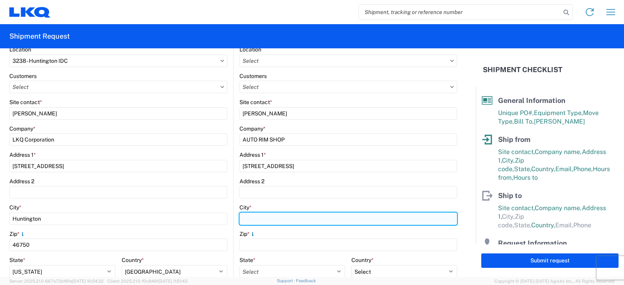
click at [256, 218] on input "City *" at bounding box center [348, 218] width 218 height 12
type input "FARMINGDALE"
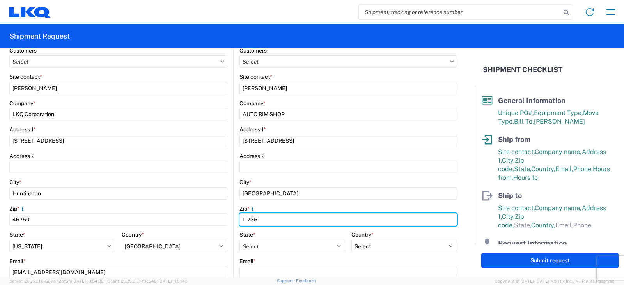
scroll to position [156, 0]
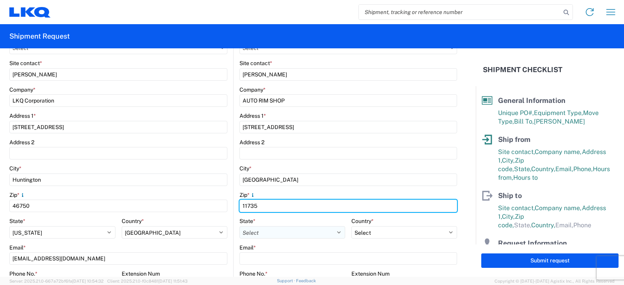
type input "11735"
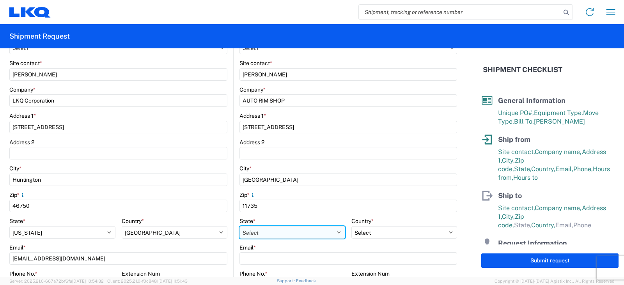
click at [264, 235] on select "Select [US_STATE] [US_STATE] [US_STATE] [US_STATE] Armed Forces Americas Armed …" at bounding box center [292, 232] width 106 height 12
select select "NY"
click at [239, 226] on select "Select [US_STATE] [US_STATE] [US_STATE] [US_STATE] Armed Forces Americas Armed …" at bounding box center [292, 232] width 106 height 12
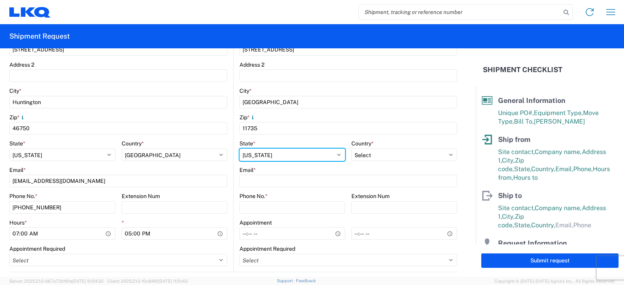
scroll to position [234, 0]
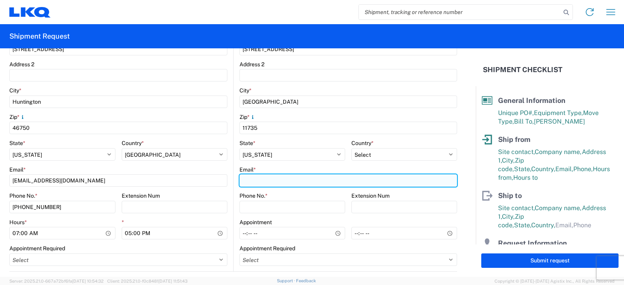
click at [243, 181] on input "Email *" at bounding box center [348, 180] width 218 height 12
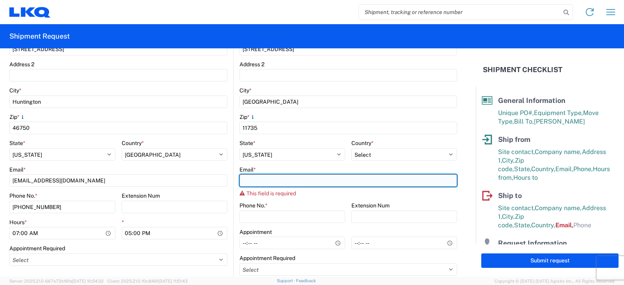
click at [253, 182] on input "Email *" at bounding box center [348, 180] width 218 height 12
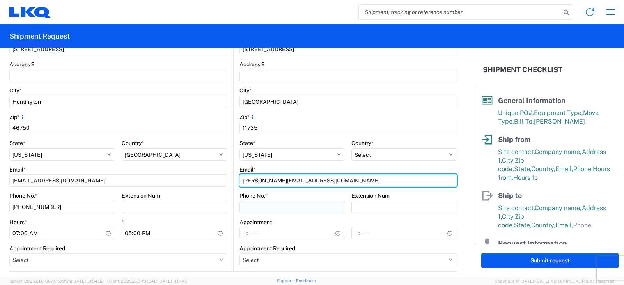
type input "donna@autorimshop.com"
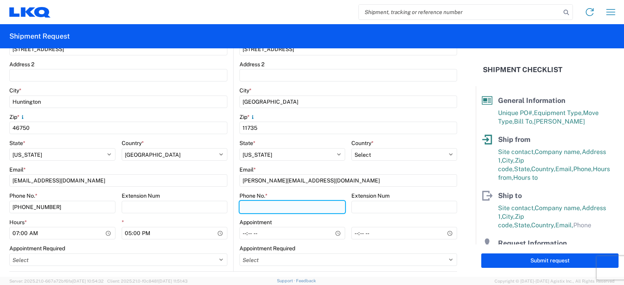
click at [242, 205] on input "Phone No. *" at bounding box center [292, 207] width 106 height 12
type input "516-766-6600"
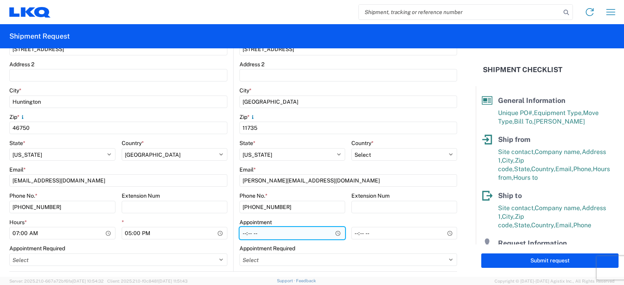
click at [242, 233] on input "Hours *" at bounding box center [292, 233] width 106 height 12
type input "09:00"
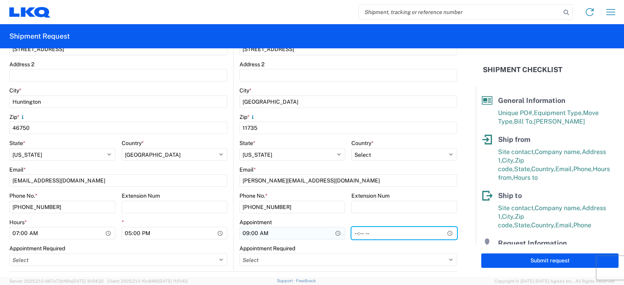
type input "16:00"
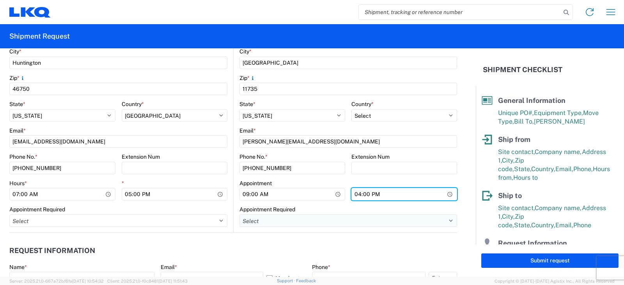
scroll to position [312, 0]
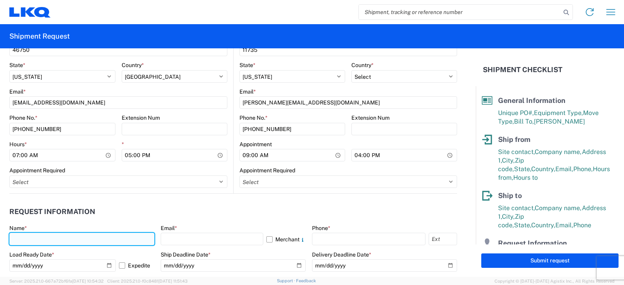
click at [26, 241] on input "text" at bounding box center [81, 239] width 145 height 12
type input "d"
type input "[PERSON_NAME]"
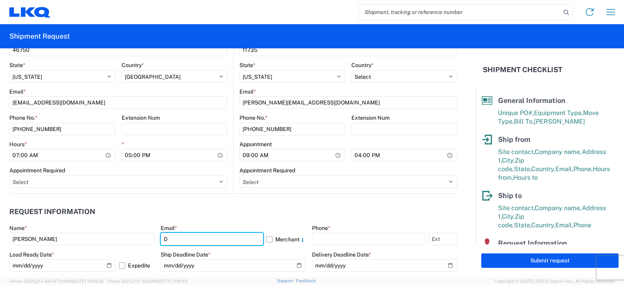
type input "[EMAIL_ADDRESS][DOMAIN_NAME]"
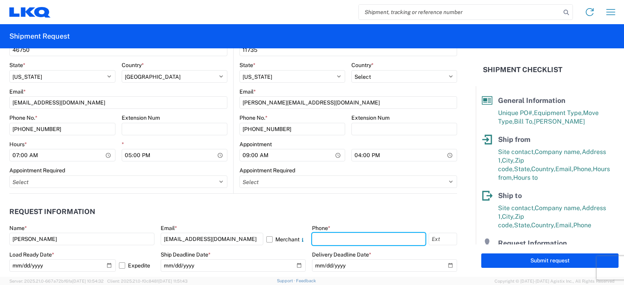
drag, startPoint x: 318, startPoint y: 237, endPoint x: 323, endPoint y: 247, distance: 11.0
click at [318, 237] on input "text" at bounding box center [368, 239] width 113 height 12
type input "[PHONE_NUMBER]"
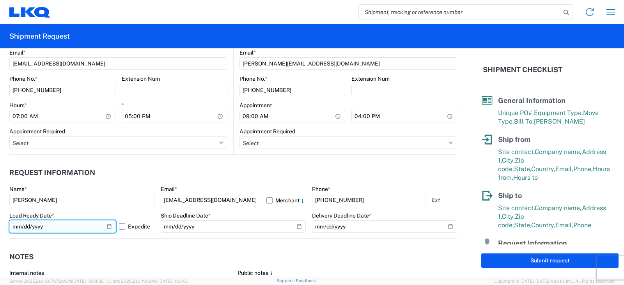
click at [105, 225] on input "[DATE]" at bounding box center [62, 226] width 106 height 12
type input "2025-10-14"
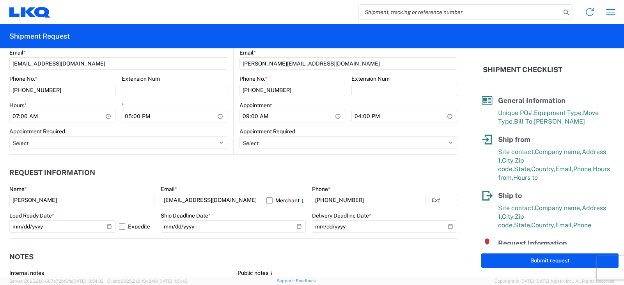
click at [120, 226] on label "Expedite" at bounding box center [136, 226] width 35 height 12
click at [0, 0] on input "Expedite" at bounding box center [0, 0] width 0 height 0
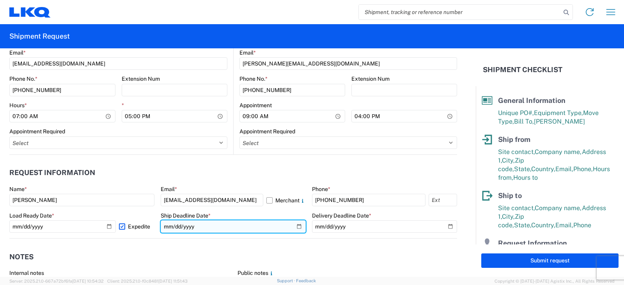
click at [294, 225] on input "date" at bounding box center [233, 226] width 145 height 12
type input "2025-10-14"
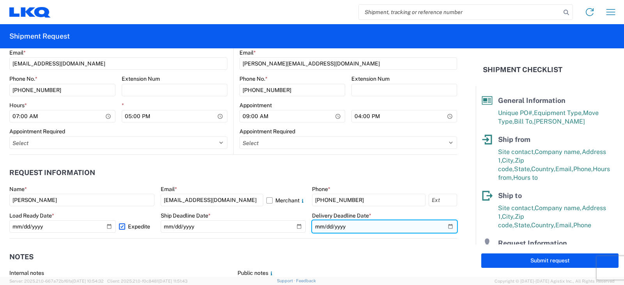
click at [444, 224] on input "date" at bounding box center [384, 226] width 145 height 12
type input "2025-10-16"
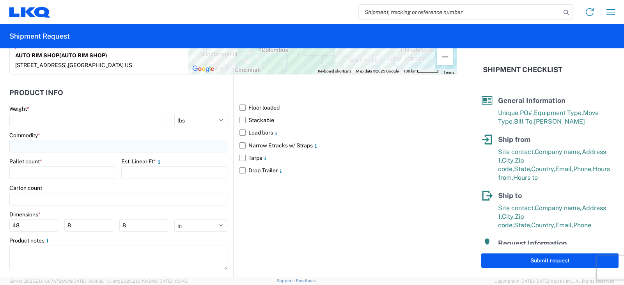
scroll to position [741, 0]
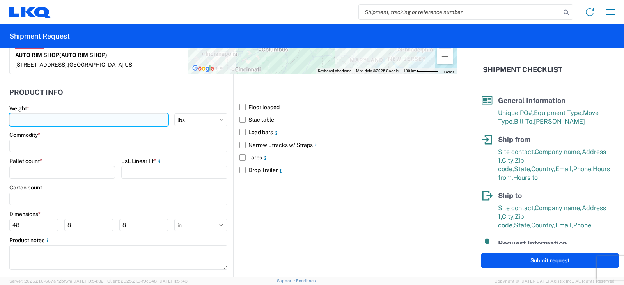
click at [20, 118] on input "number" at bounding box center [88, 119] width 159 height 12
type input "3381"
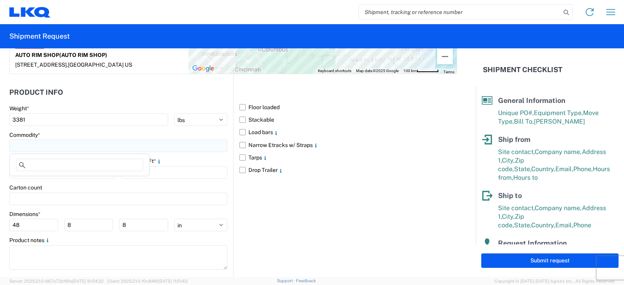
click at [15, 144] on input at bounding box center [118, 146] width 218 height 12
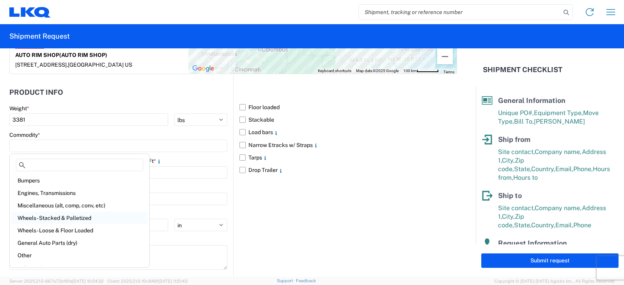
click at [39, 216] on div "Wheels - Stacked & Palletized" at bounding box center [79, 218] width 136 height 12
type input "Wheels - Stacked & Palletized"
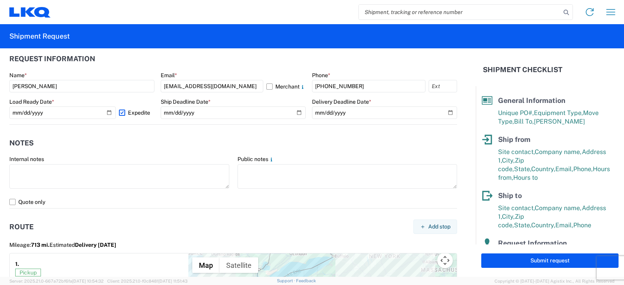
scroll to position [468, 0]
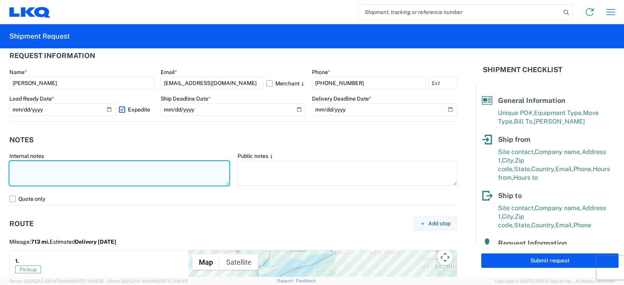
click at [14, 163] on textarea at bounding box center [119, 173] width 220 height 25
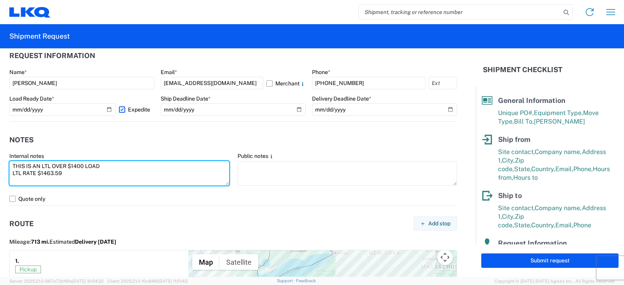
type textarea "THIS IS AN LTL OVER $1400 LOAD LTL RATE $1463.59"
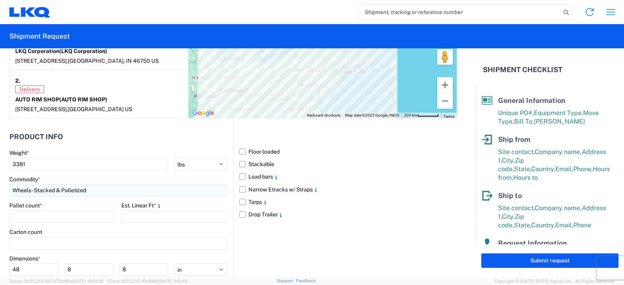
scroll to position [714, 0]
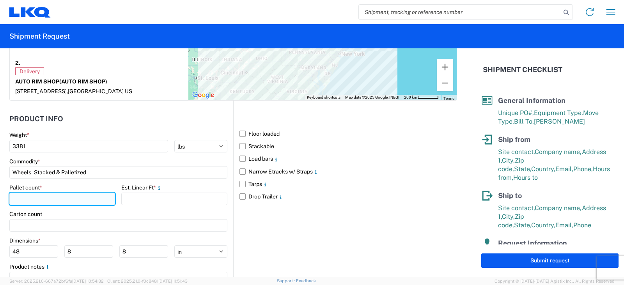
click at [19, 198] on input "number" at bounding box center [62, 199] width 106 height 12
type input "4"
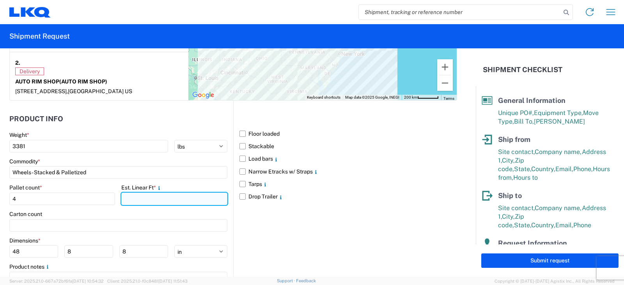
click at [127, 200] on input "number" at bounding box center [174, 199] width 106 height 12
type input "8"
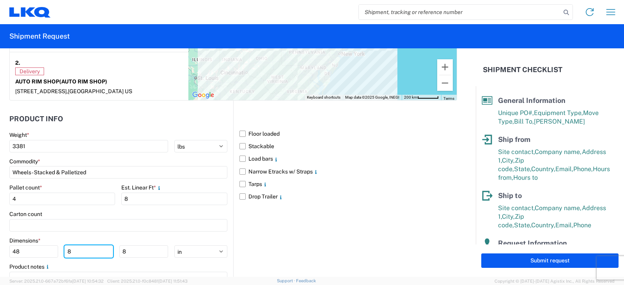
drag, startPoint x: 73, startPoint y: 250, endPoint x: 58, endPoint y: 248, distance: 15.3
click at [60, 253] on div "48 8 8" at bounding box center [88, 251] width 159 height 12
type input "42"
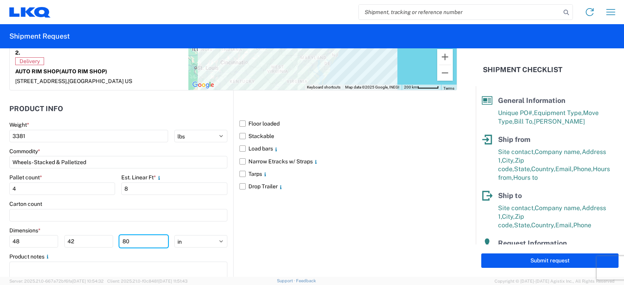
scroll to position [753, 0]
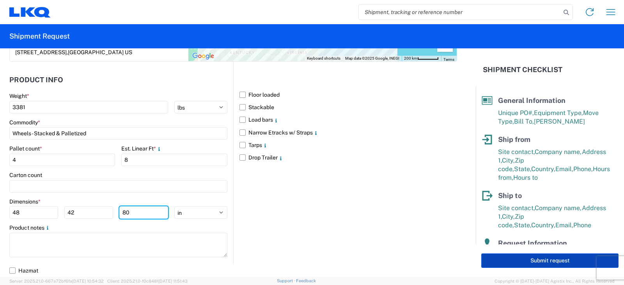
type input "80"
click at [547, 262] on button "Submit request" at bounding box center [549, 260] width 137 height 14
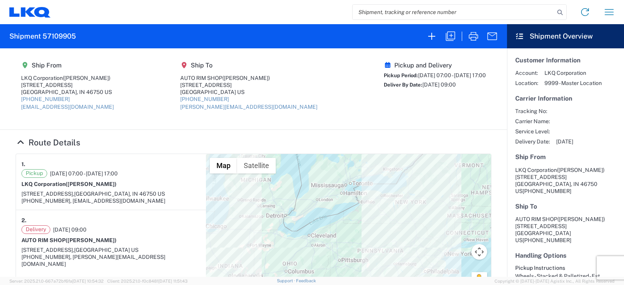
click at [60, 244] on div "Delivery 10/16/2025 09:00 AUTO RIM SHOP (MILTON) 30 CENTRAL DRIVE, FARMINGDALE,…" at bounding box center [110, 246] width 179 height 42
